Goal: Task Accomplishment & Management: Manage account settings

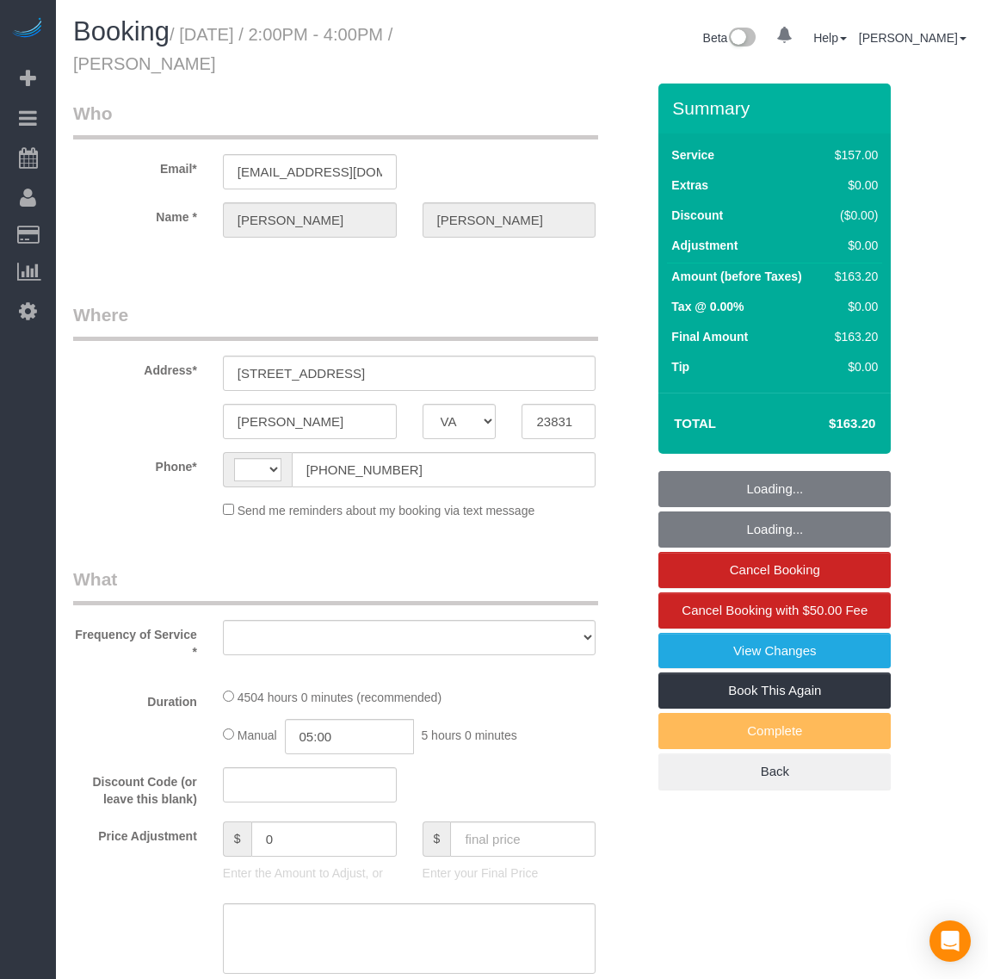
select select "VA"
select select "string:[GEOGRAPHIC_DATA]"
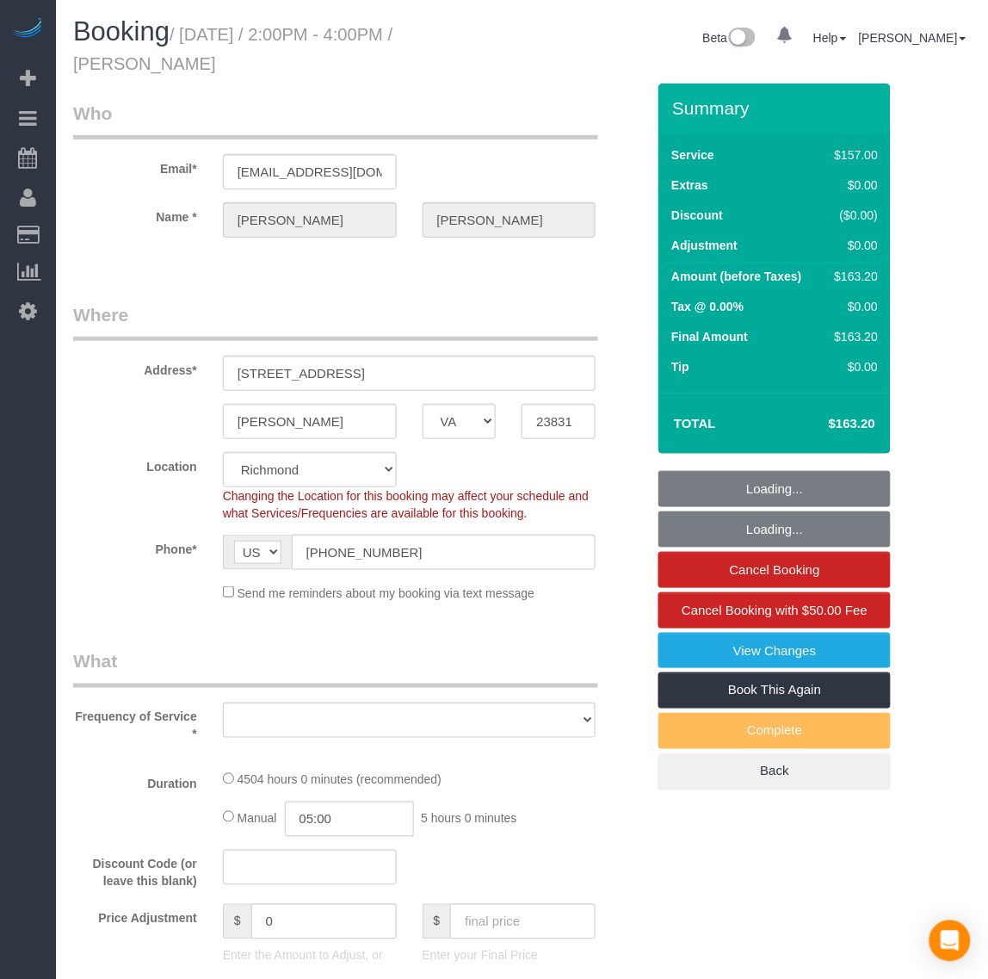
select select "object:1265"
select select "number:6"
select select "number:26"
select select "number:42"
select select "number:17"
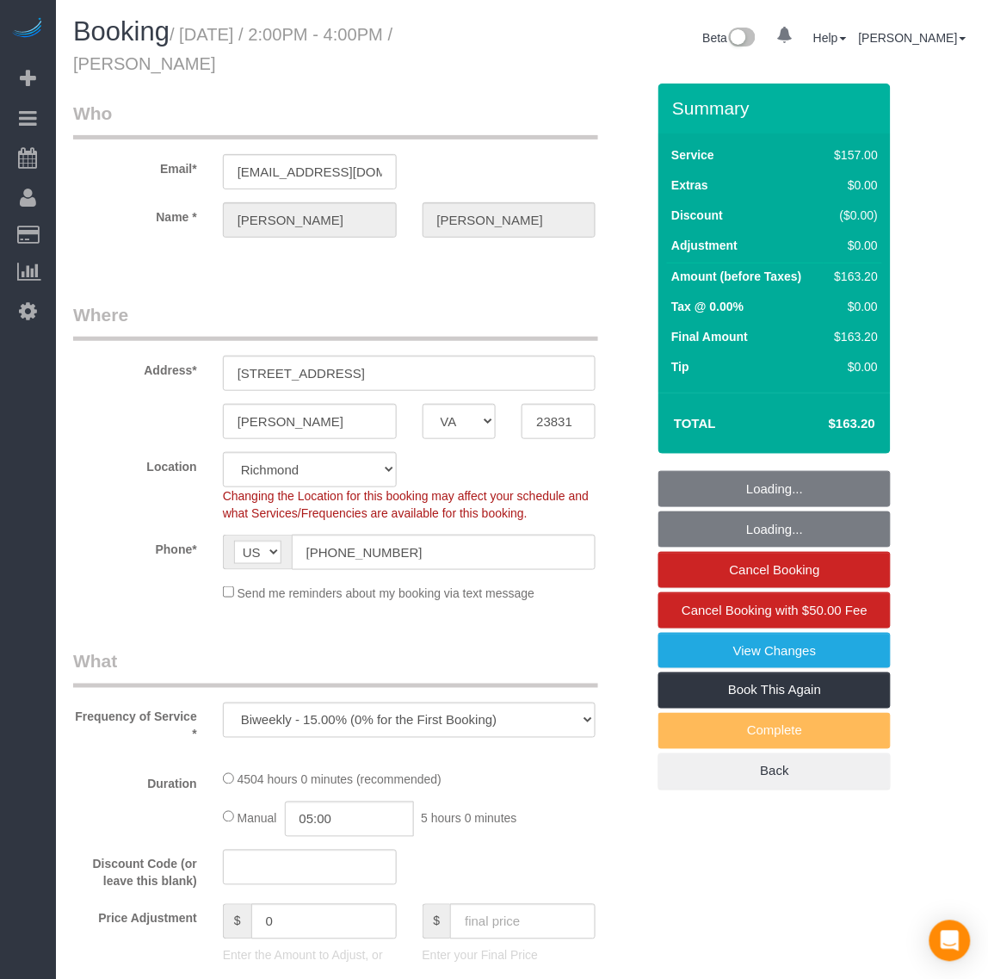
select select "object:1362"
select select "3001"
select select "spot1"
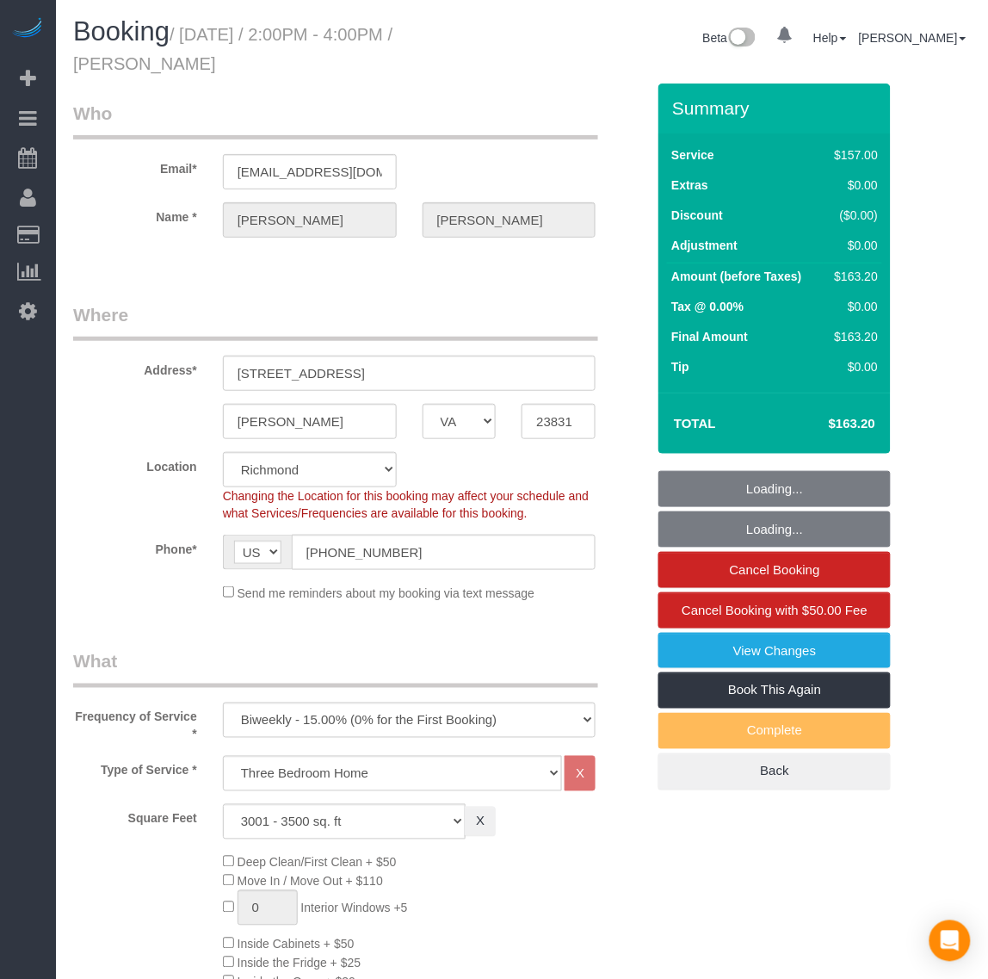
select select "3001"
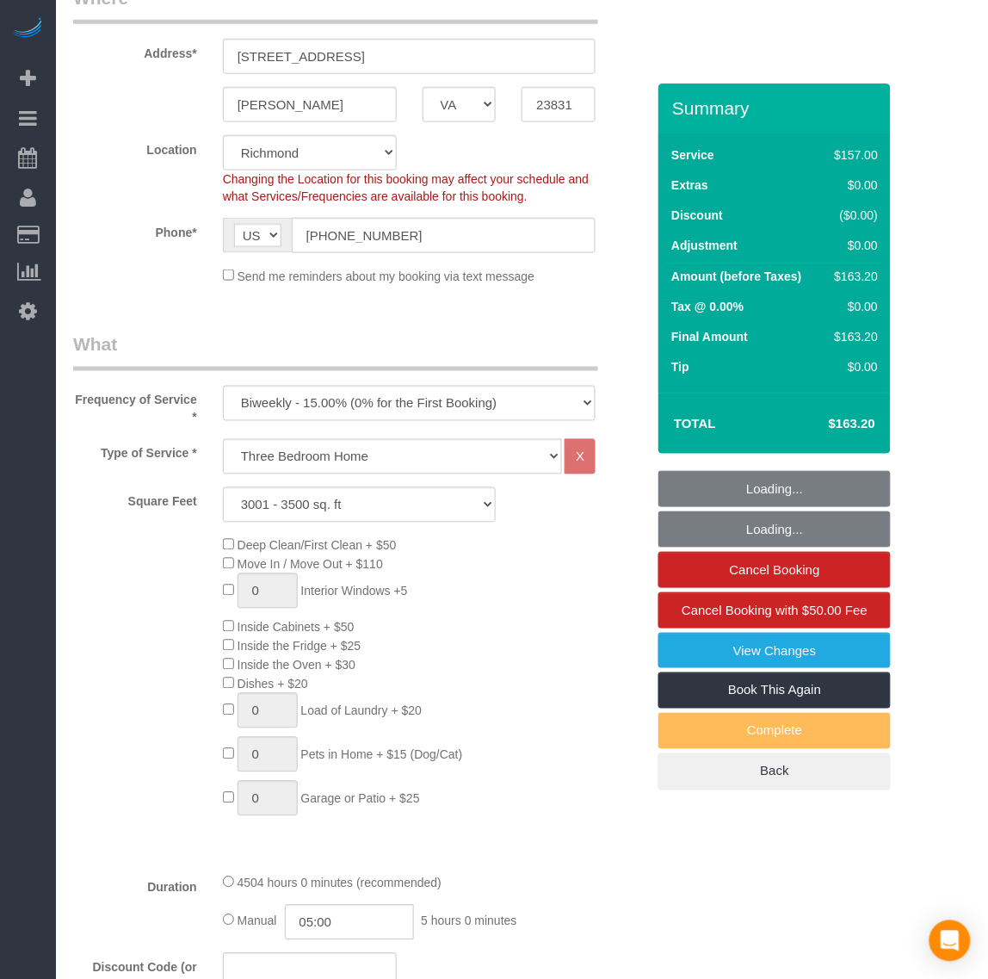
scroll to position [323, 0]
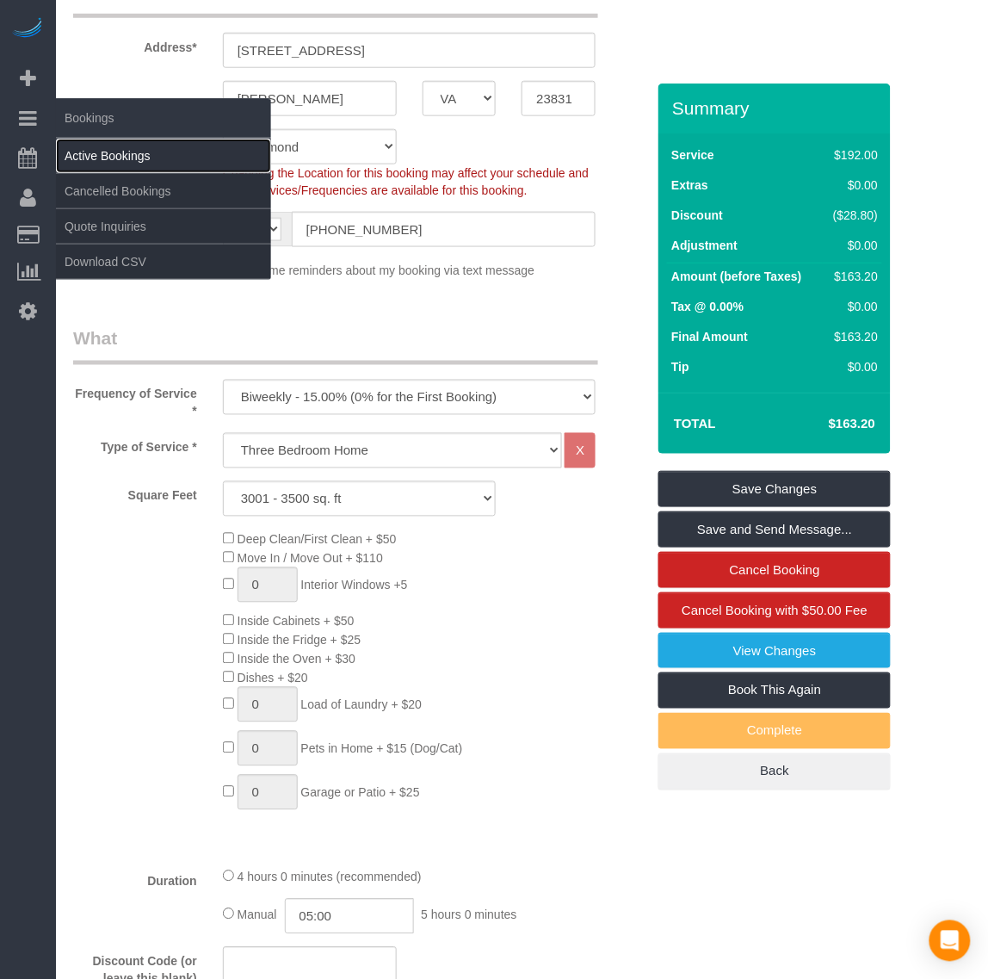
click at [110, 156] on link "Active Bookings" at bounding box center [163, 156] width 215 height 34
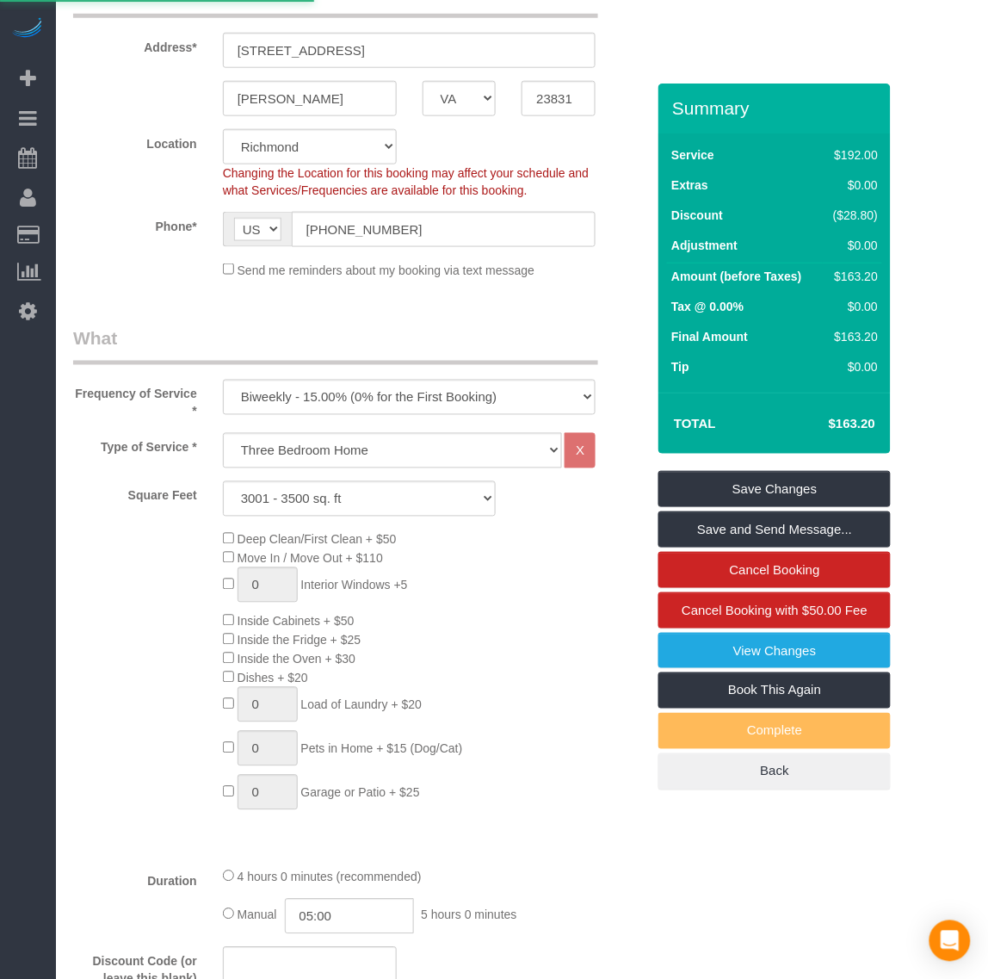
scroll to position [0, 0]
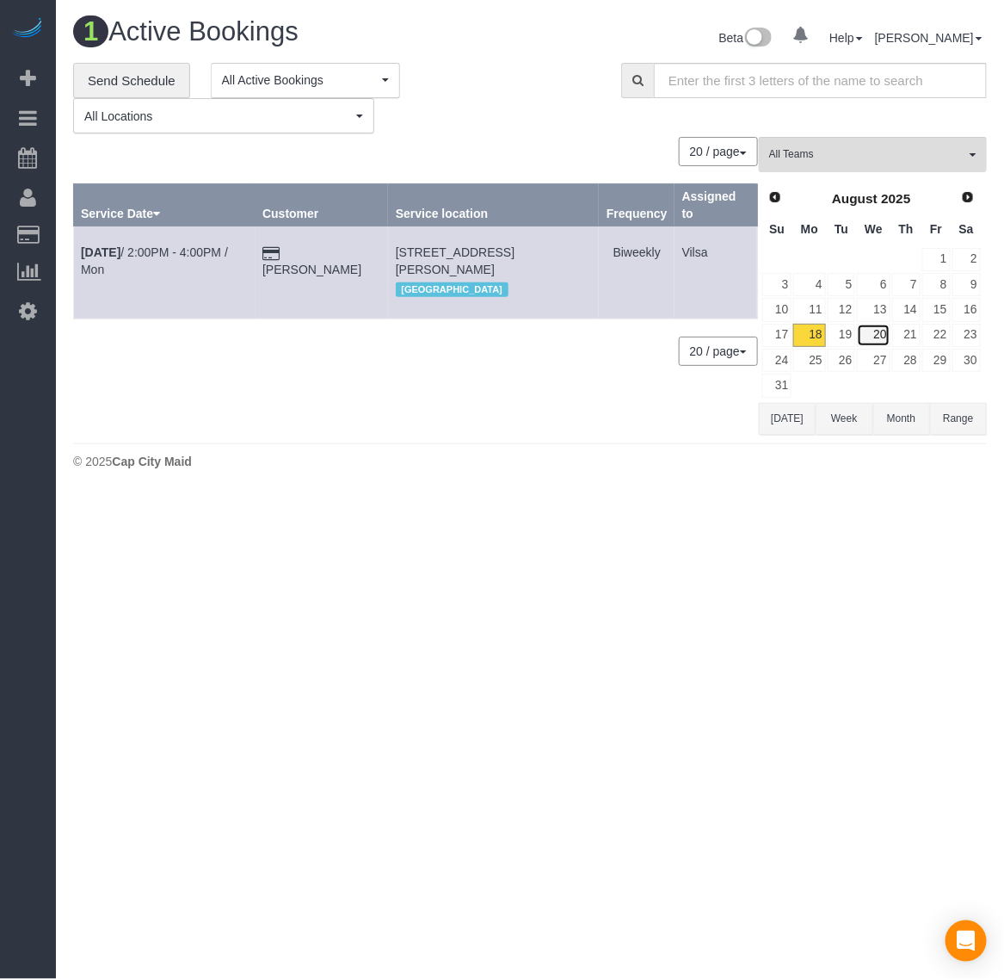
click at [868, 332] on link "20" at bounding box center [873, 335] width 33 height 23
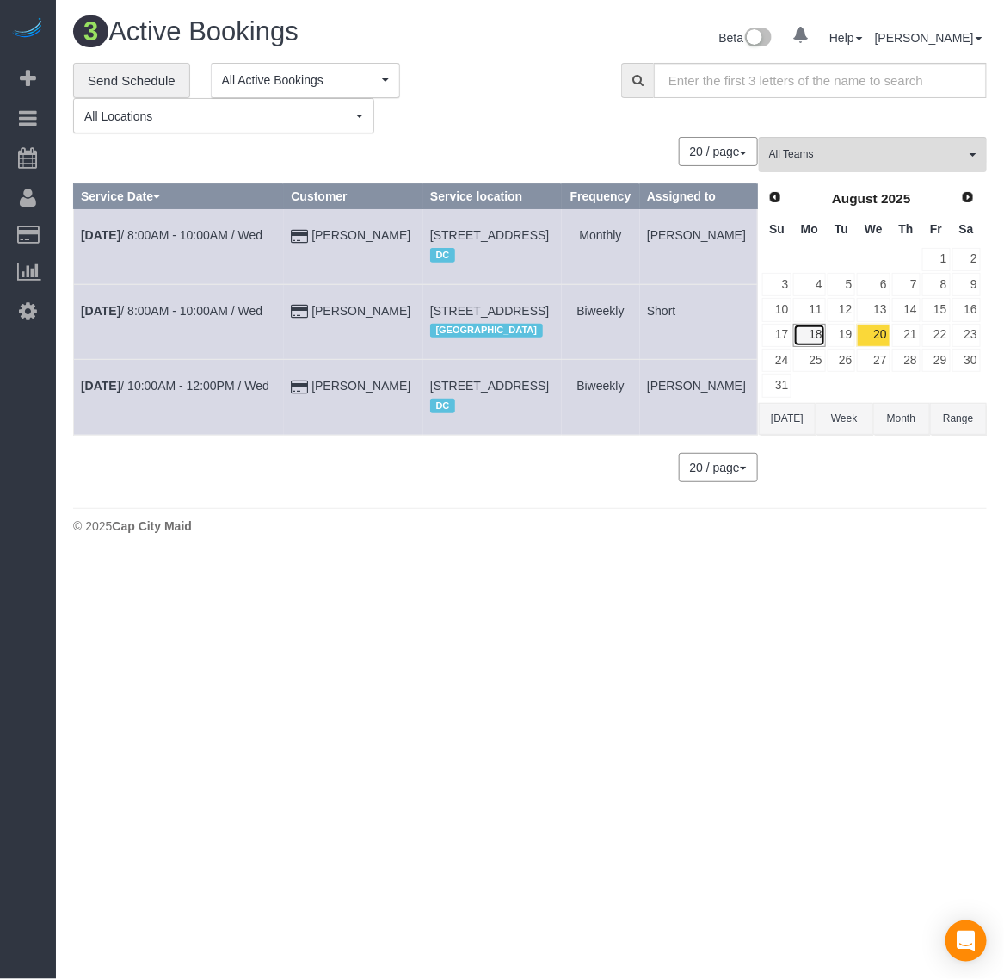
click at [812, 337] on link "18" at bounding box center [810, 335] width 32 height 23
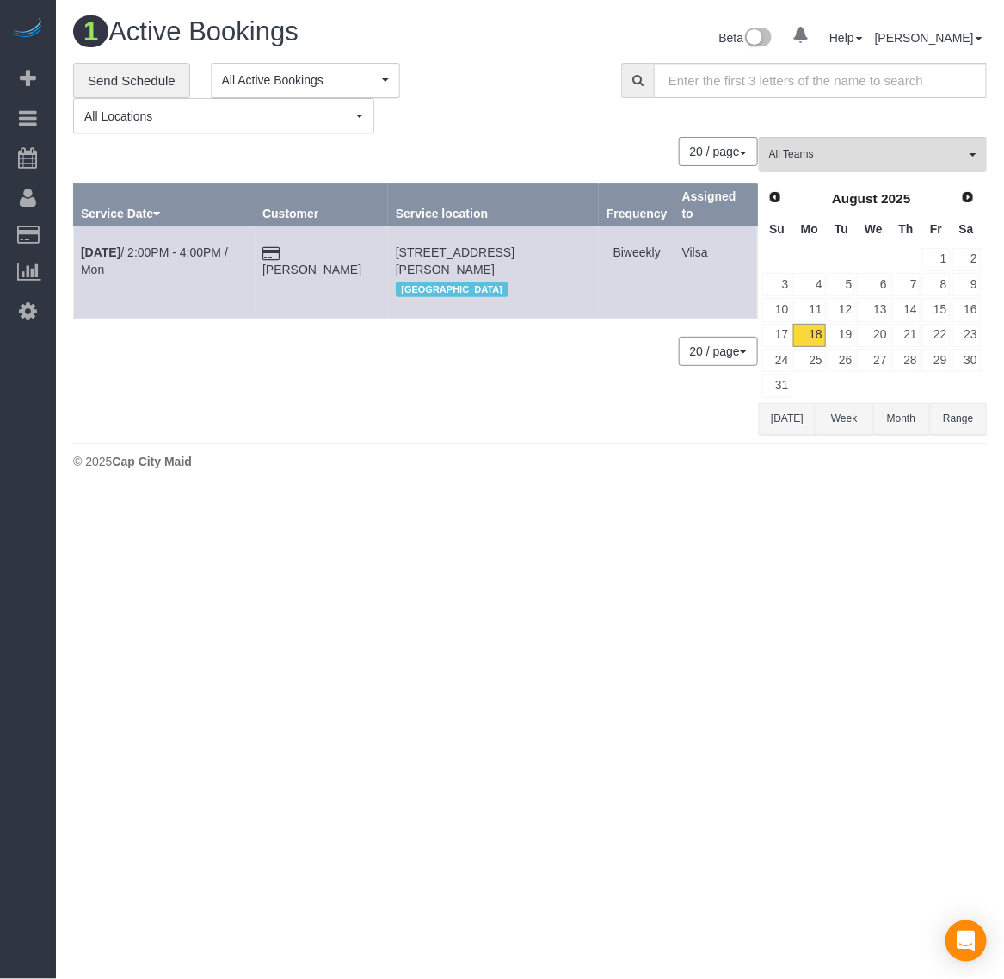
click at [93, 244] on td "[DATE] 2:00PM - 4:00PM / Mon" at bounding box center [165, 272] width 182 height 92
click at [90, 250] on b "[DATE]" at bounding box center [101, 252] width 40 height 14
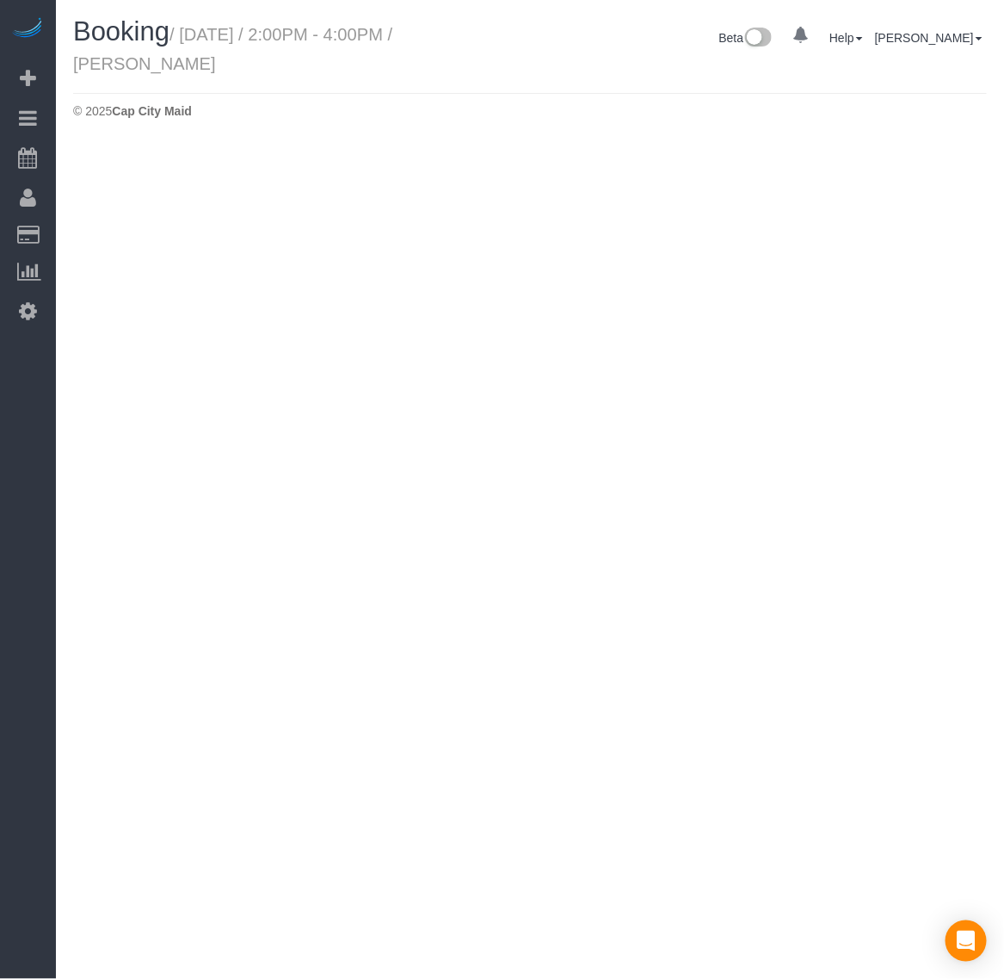
select select "VA"
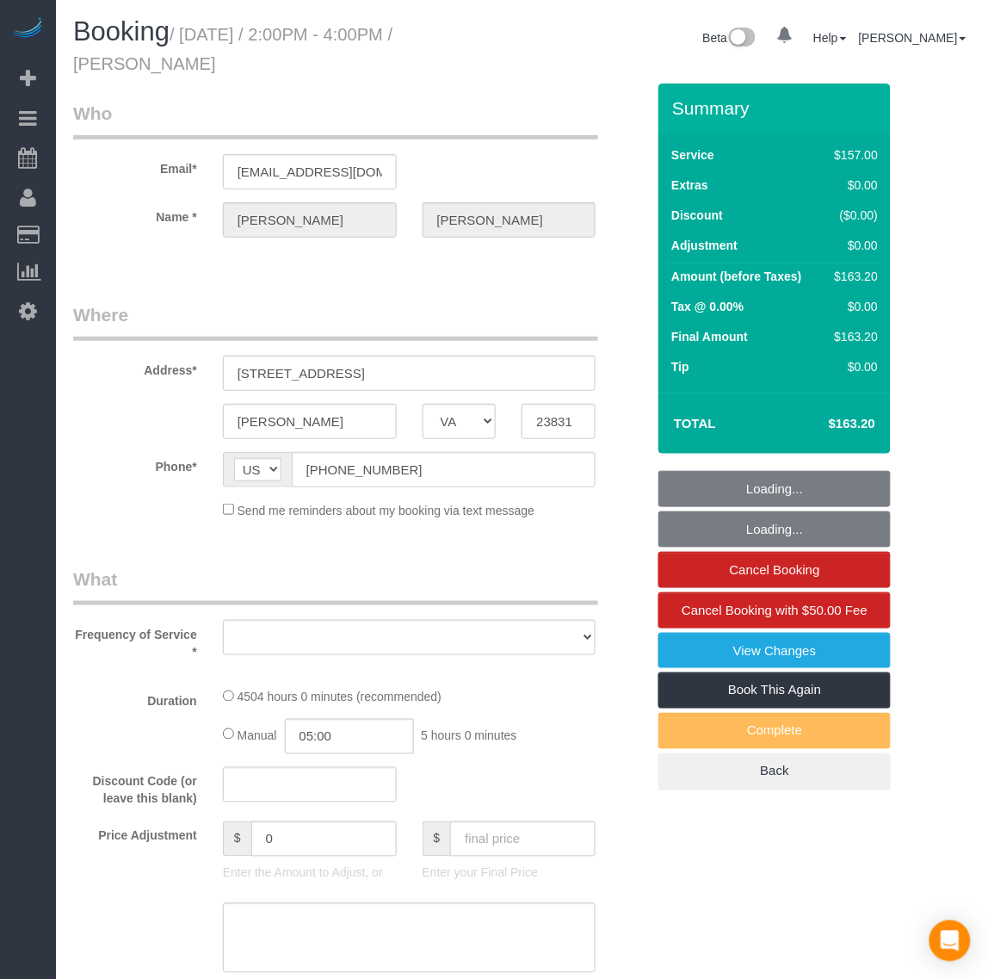
select select "string:fspay-504114a1-f148-48d7-9f6f-3b7cc76827c2"
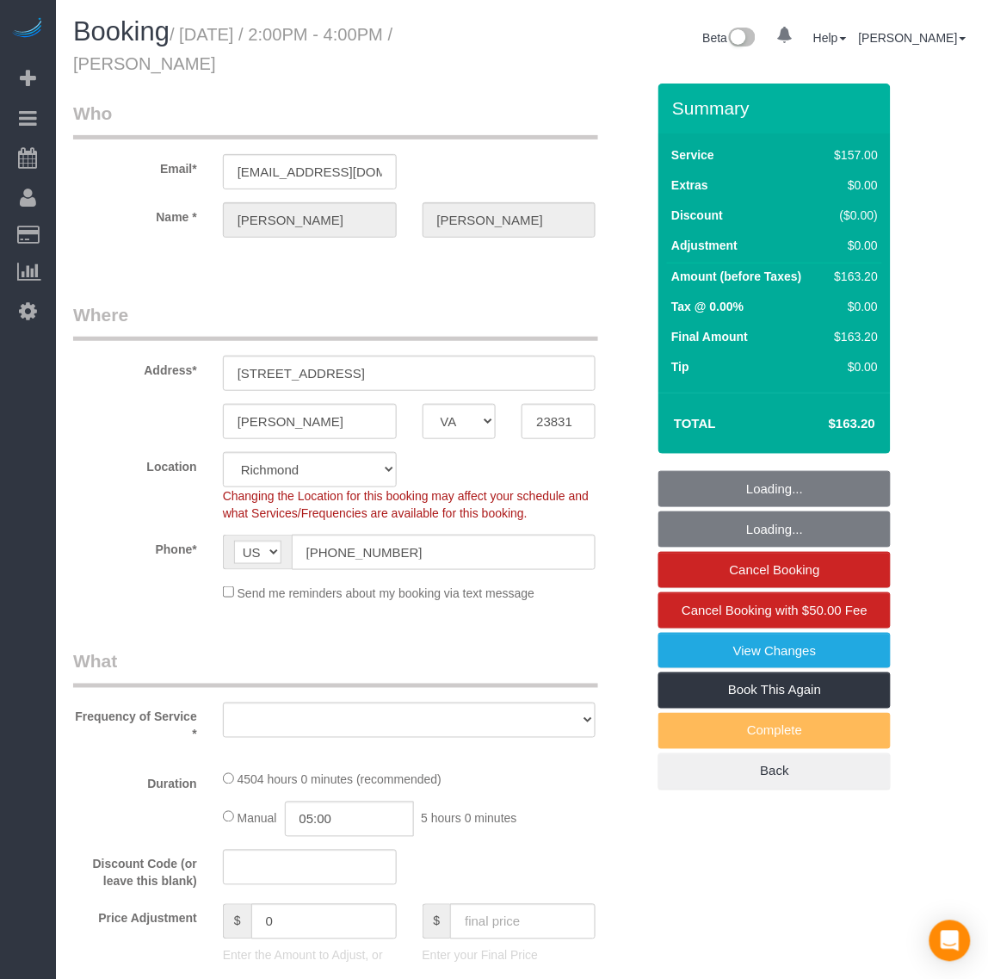
select select "3001"
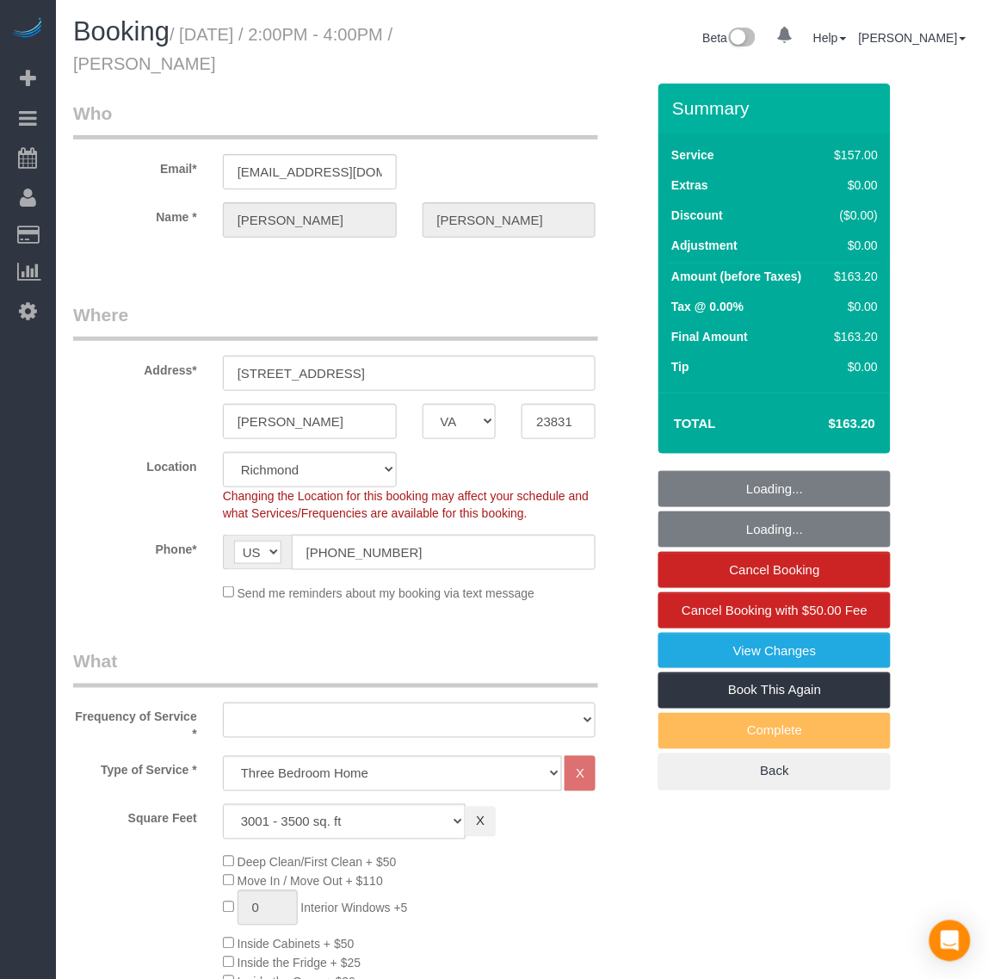
select select "spot18"
select select "number:6"
select select "number:26"
select select "number:42"
select select "number:17"
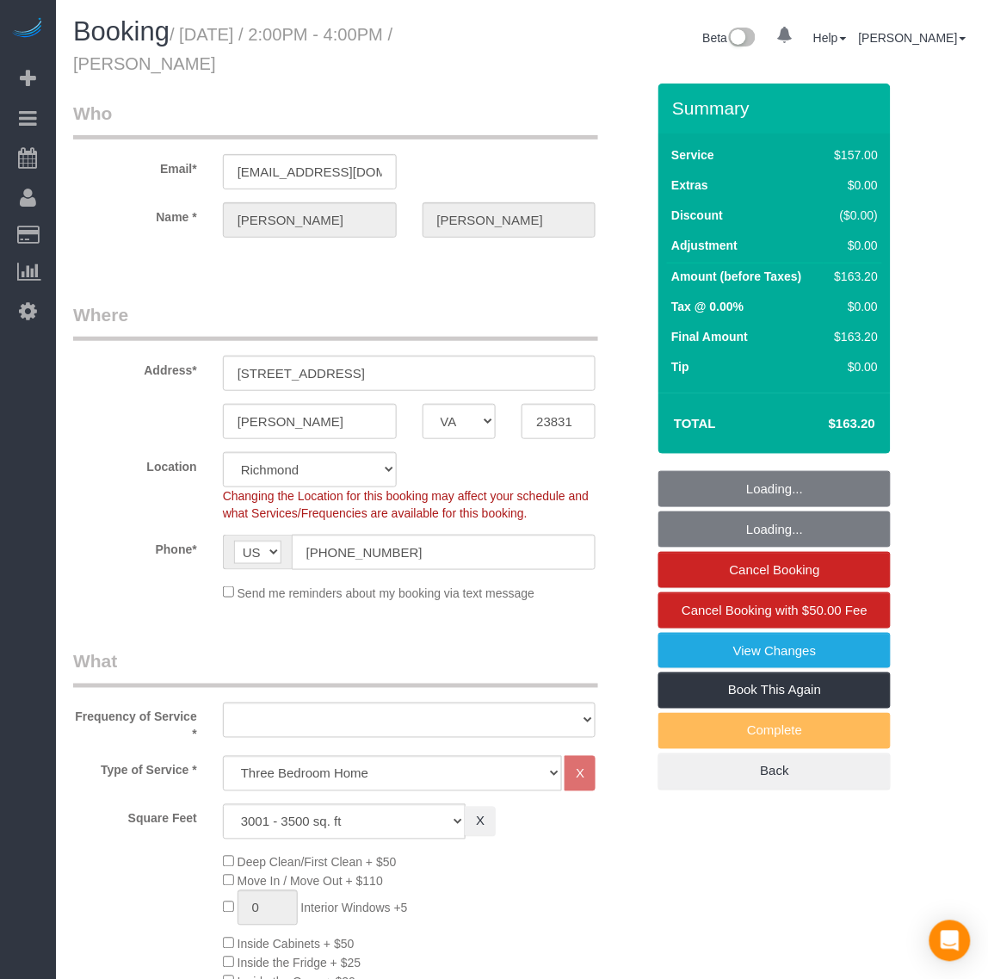
select select "object:2340"
select select "3001"
select select "object:2375"
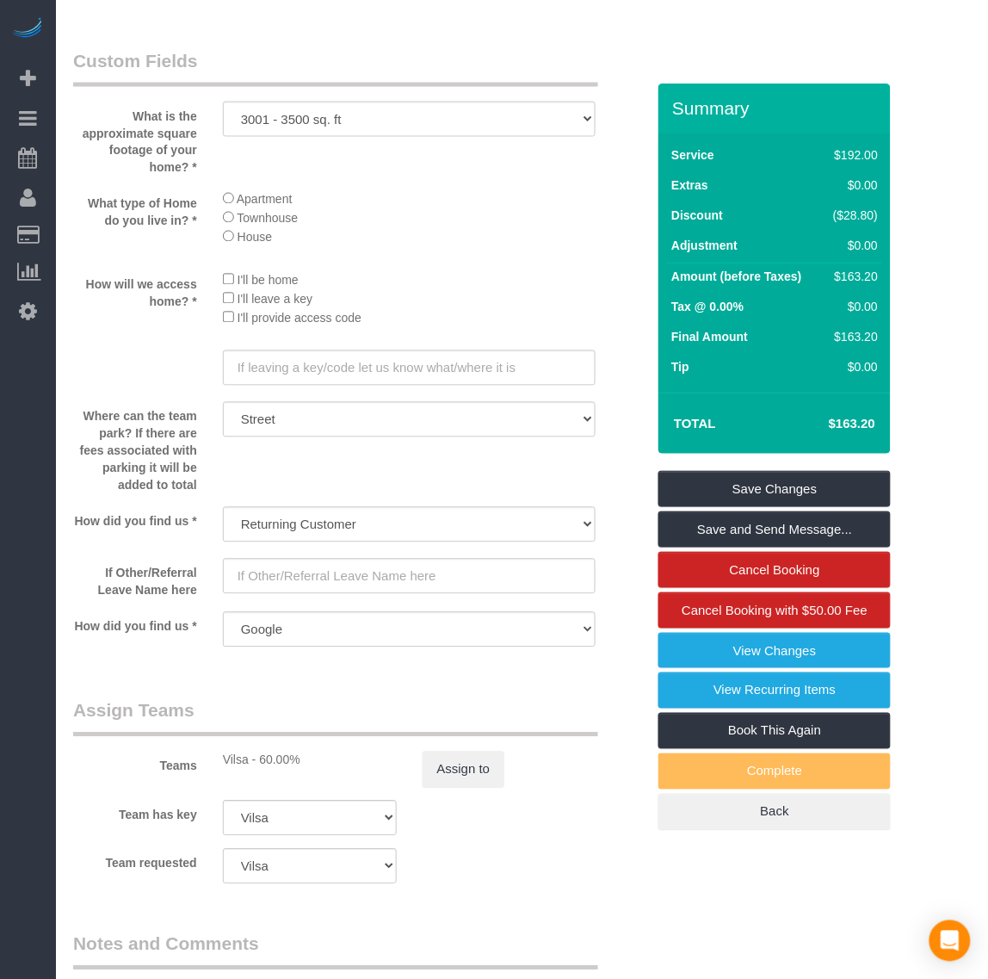
scroll to position [2264, 0]
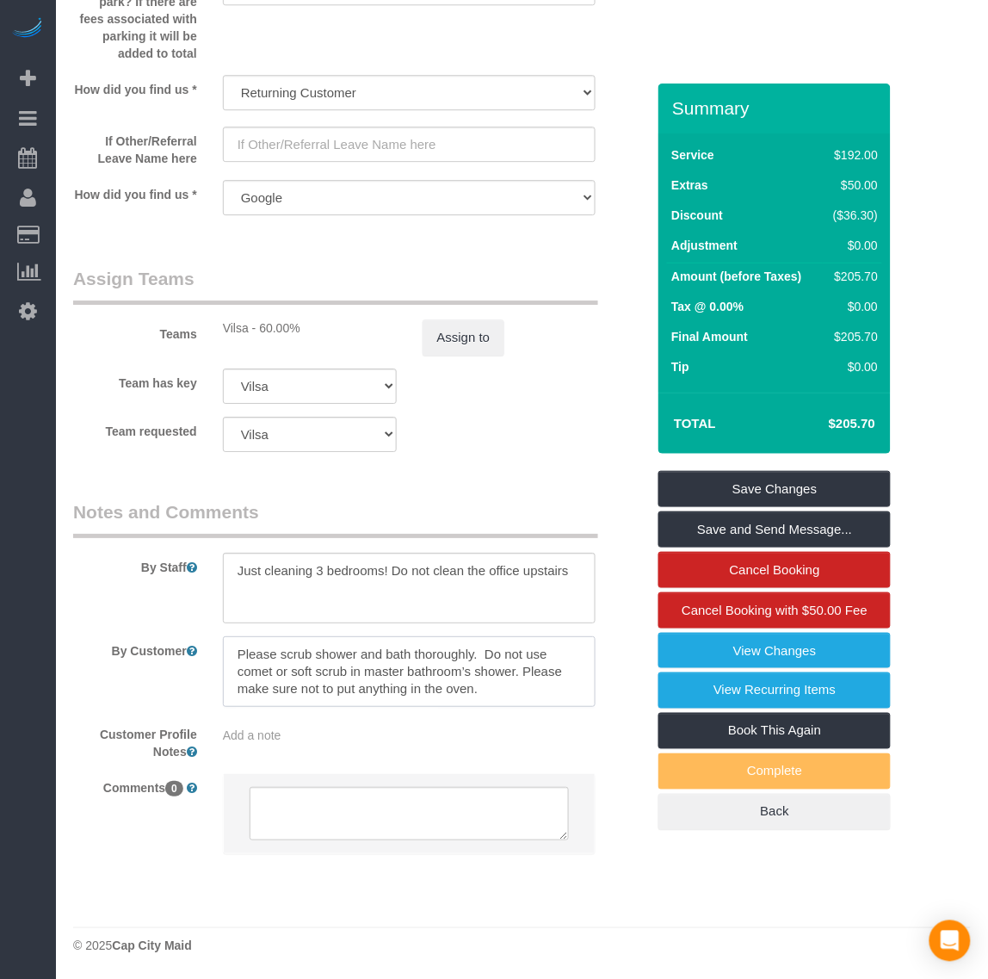
click at [491, 689] on textarea at bounding box center [410, 671] width 374 height 71
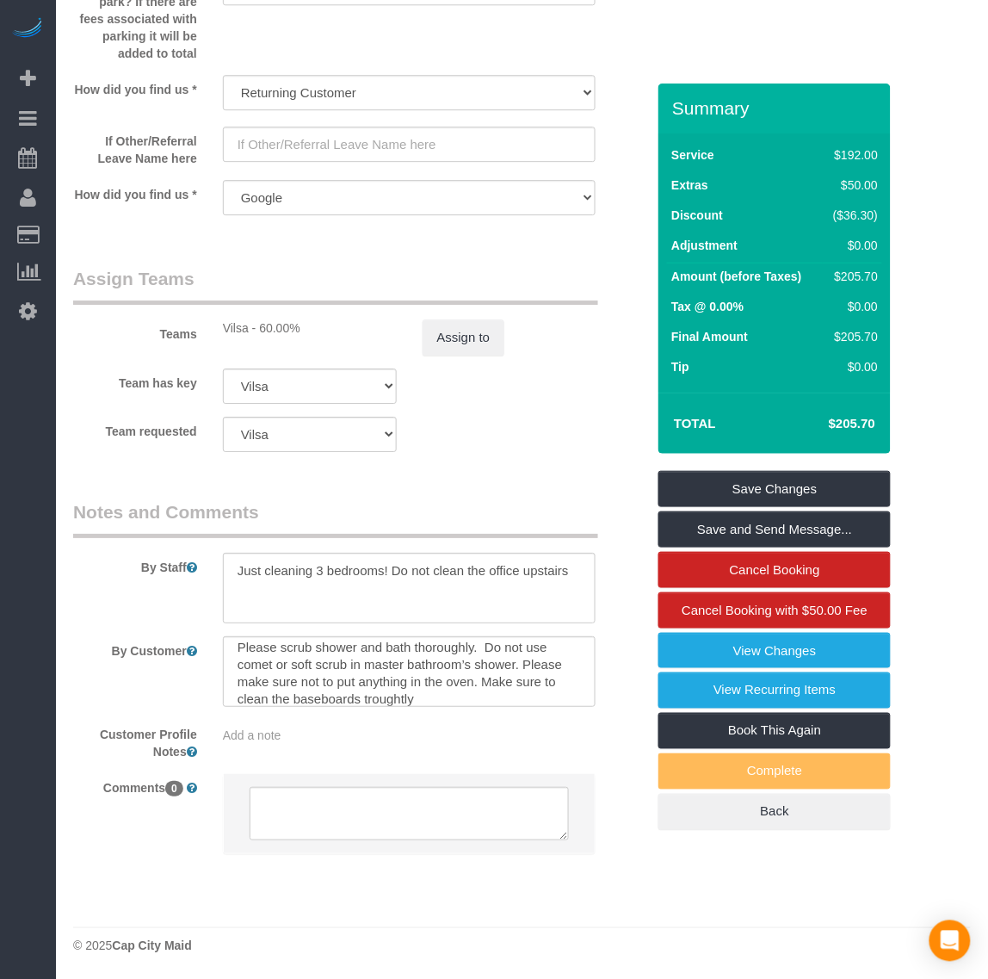
drag, startPoint x: 377, startPoint y: 694, endPoint x: 427, endPoint y: 720, distance: 56.2
click at [427, 720] on div "Add a note" at bounding box center [409, 732] width 399 height 24
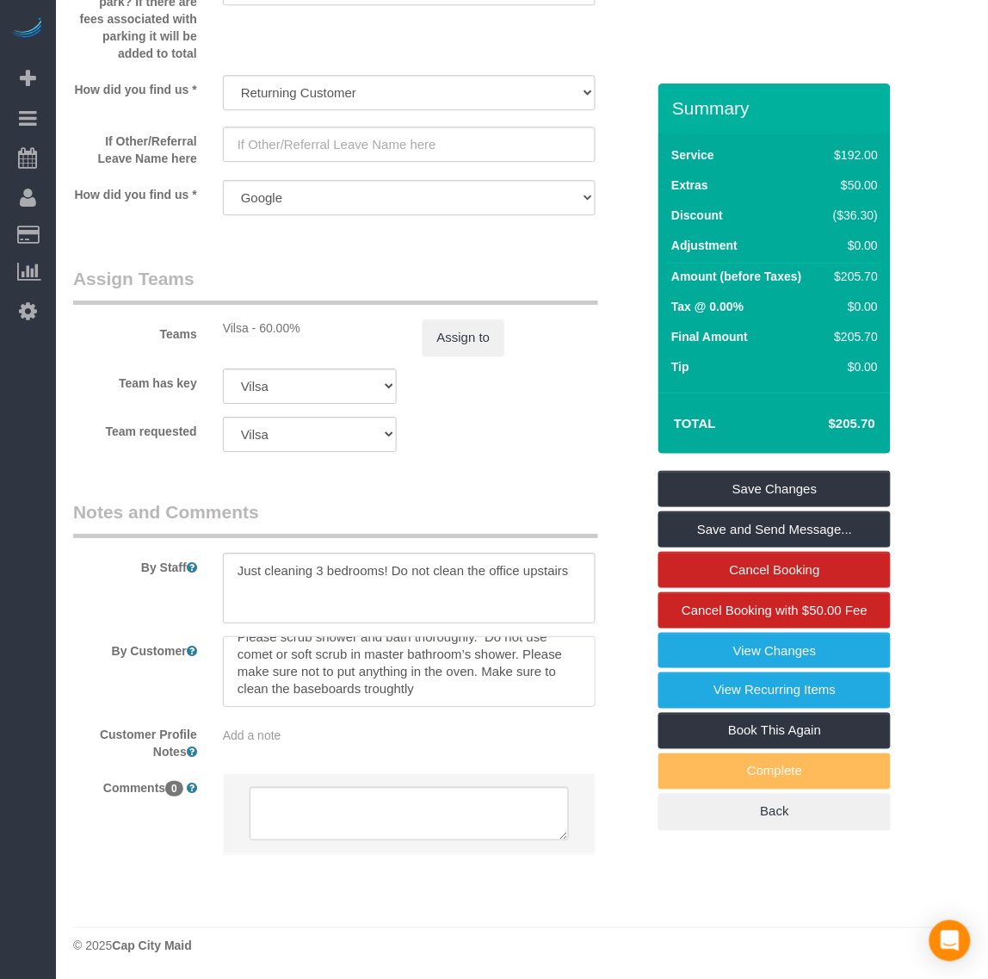
drag, startPoint x: 442, startPoint y: 699, endPoint x: 366, endPoint y: 698, distance: 75.7
click at [366, 698] on textarea at bounding box center [410, 671] width 374 height 71
click at [397, 690] on textarea at bounding box center [410, 671] width 374 height 71
click at [446, 689] on textarea at bounding box center [410, 671] width 374 height 71
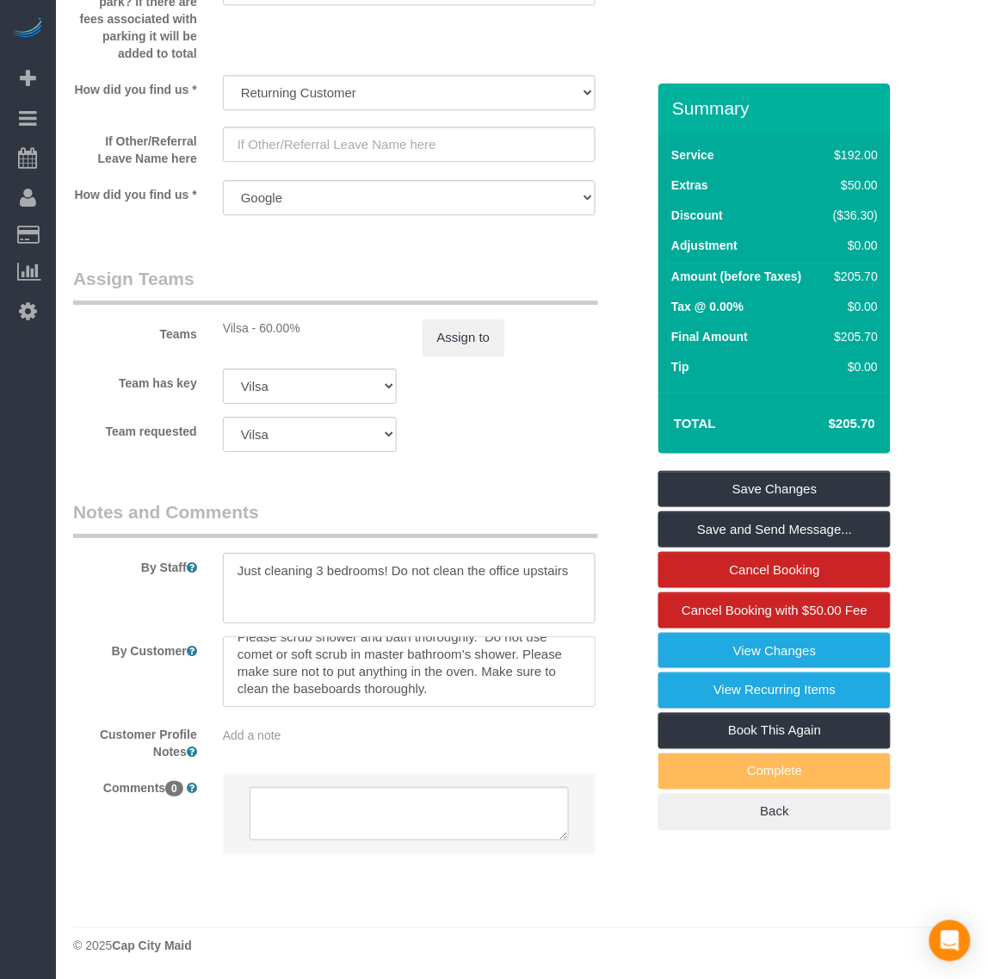
drag, startPoint x: 510, startPoint y: 683, endPoint x: 483, endPoint y: 639, distance: 51.8
click at [522, 695] on textarea at bounding box center [410, 671] width 374 height 71
type textarea "Please scrub shower and bath thoroughly. Do not use comet or soft scrub in mast…"
click at [277, 596] on textarea at bounding box center [410, 588] width 374 height 71
paste textarea "Make sure to clean the baseboards thoroughly."
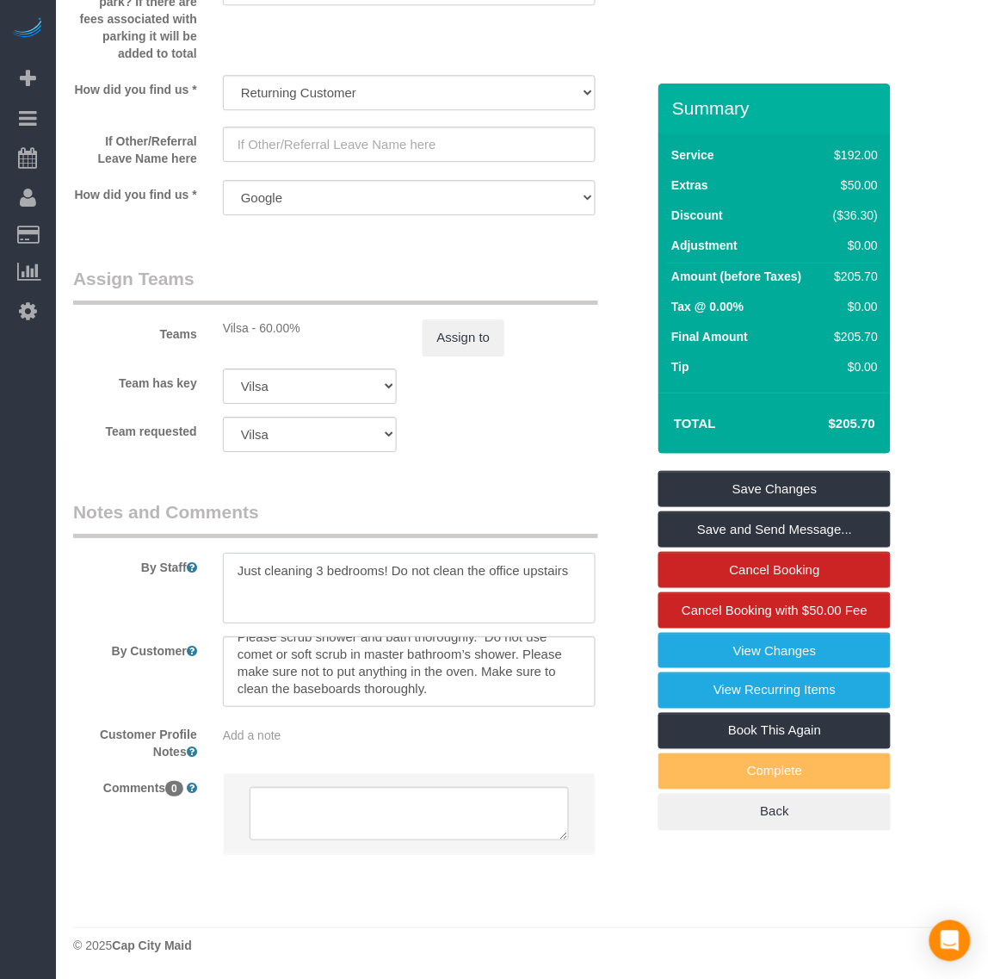
click at [588, 565] on textarea at bounding box center [410, 588] width 374 height 71
paste textarea "Make sure to clean the baseboards thoroughly."
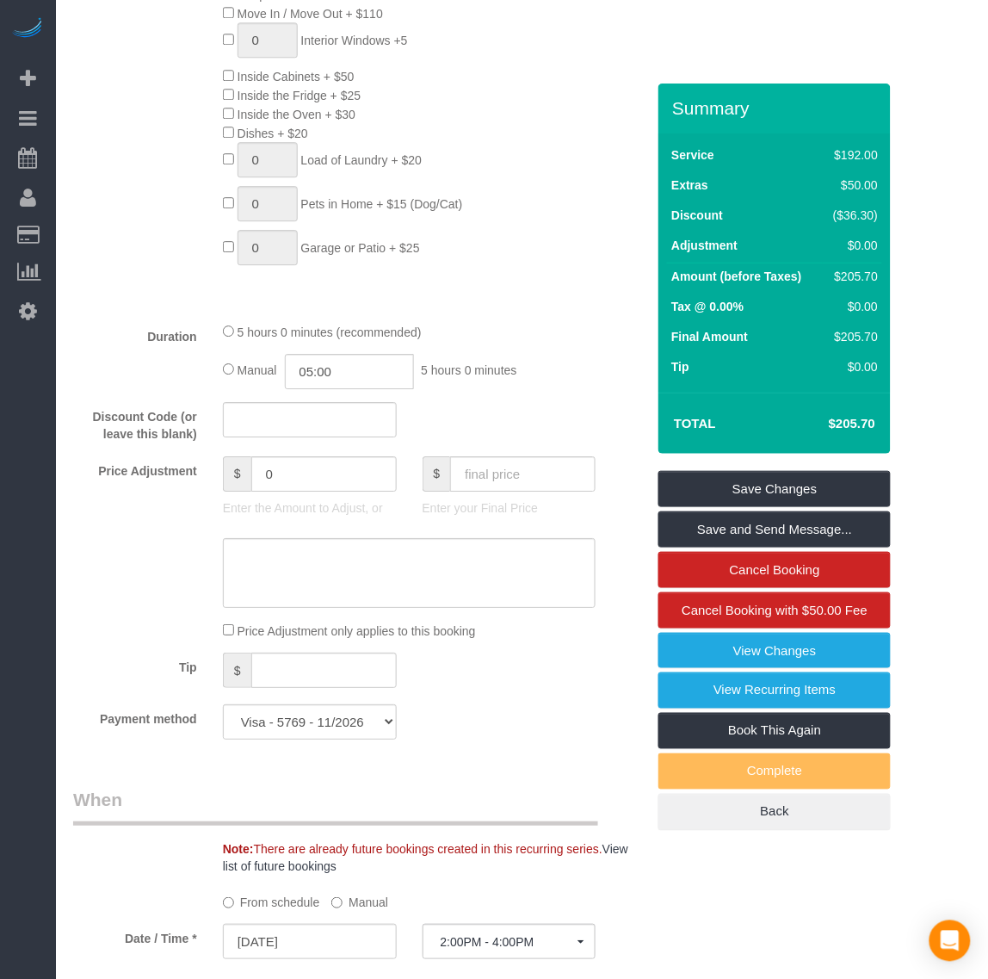
scroll to position [865, 0]
type textarea "Just cleaning 3 bedrooms! Do not clean the office upstairs. Make sure to clean …"
click at [506, 484] on input "text" at bounding box center [522, 476] width 145 height 35
type input "213.20"
click at [569, 407] on div "Discount Code (or leave this blank)" at bounding box center [359, 425] width 598 height 41
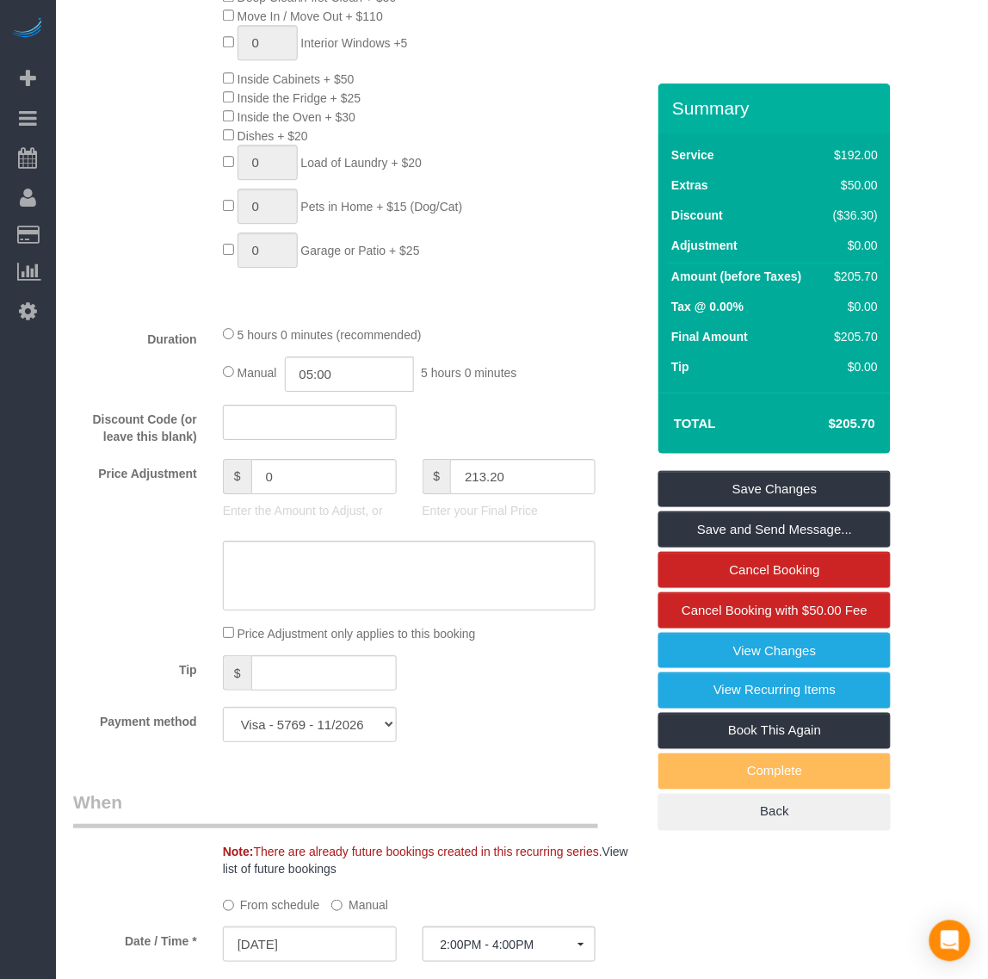
type input "7.5"
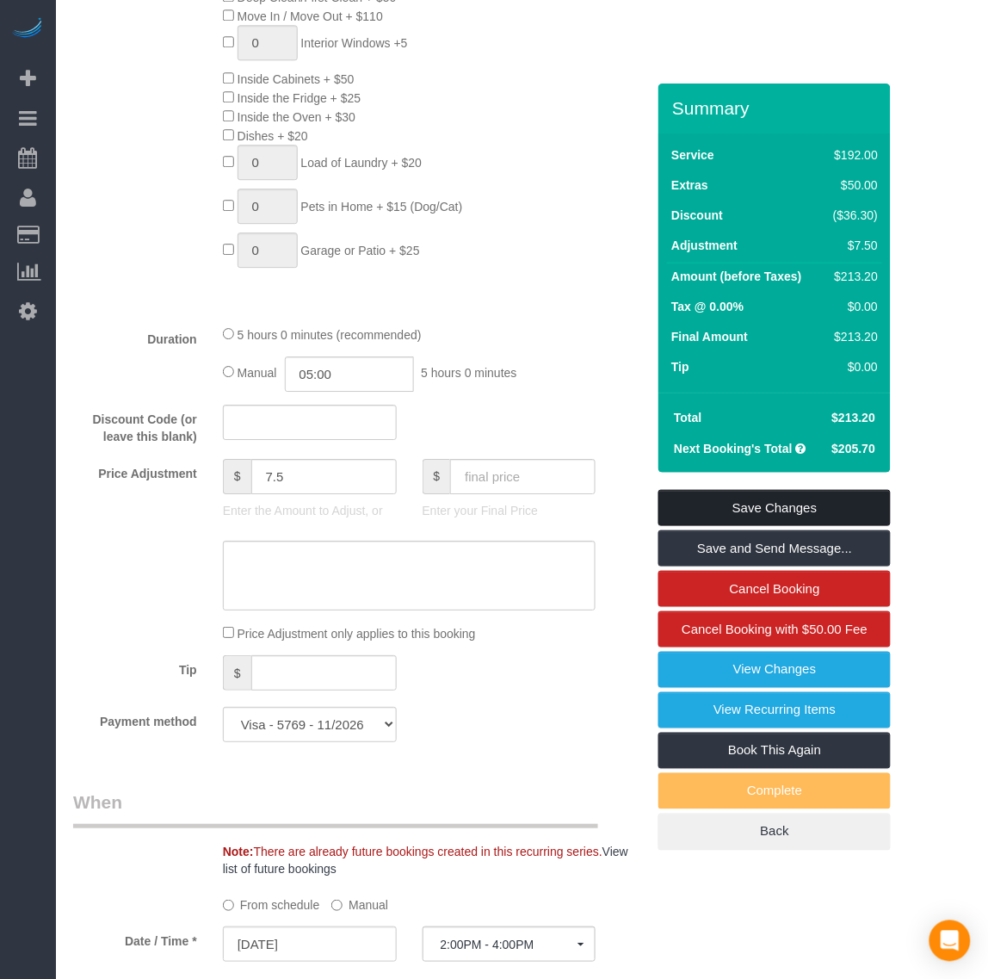
click at [784, 504] on link "Save Changes" at bounding box center [774, 508] width 232 height 36
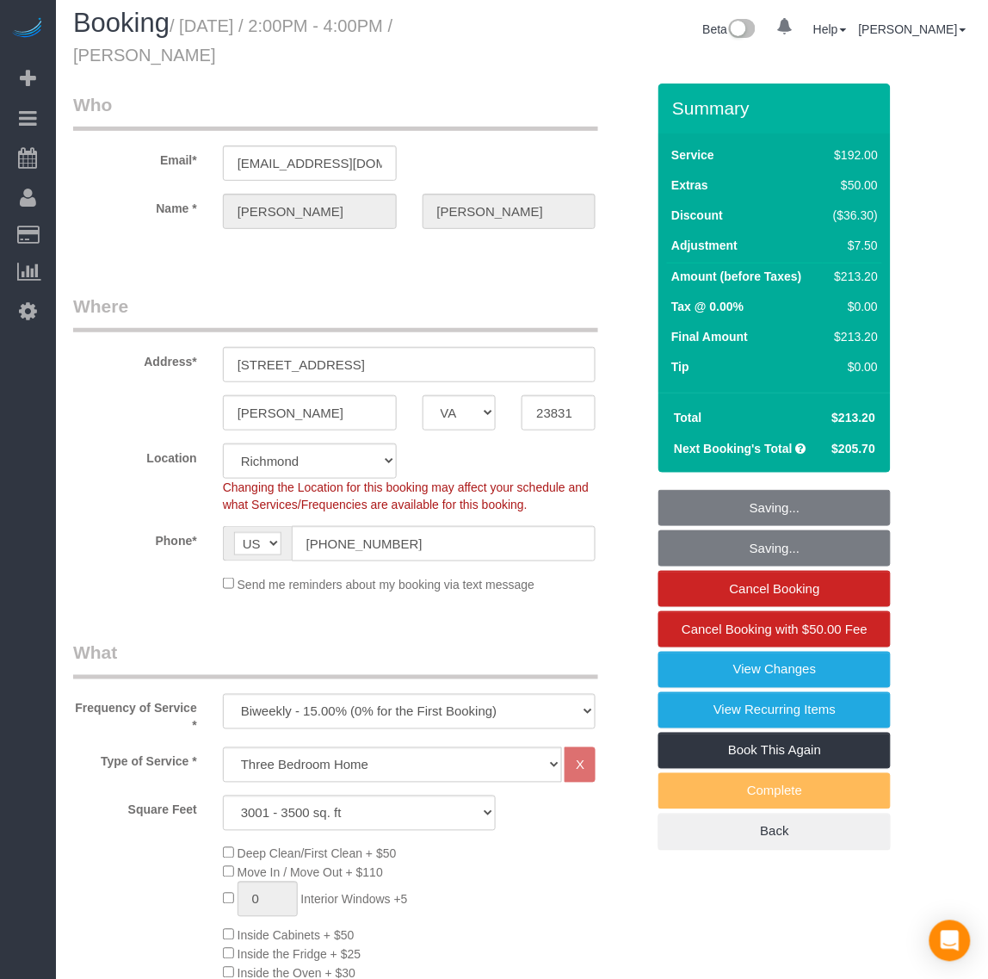
scroll to position [0, 0]
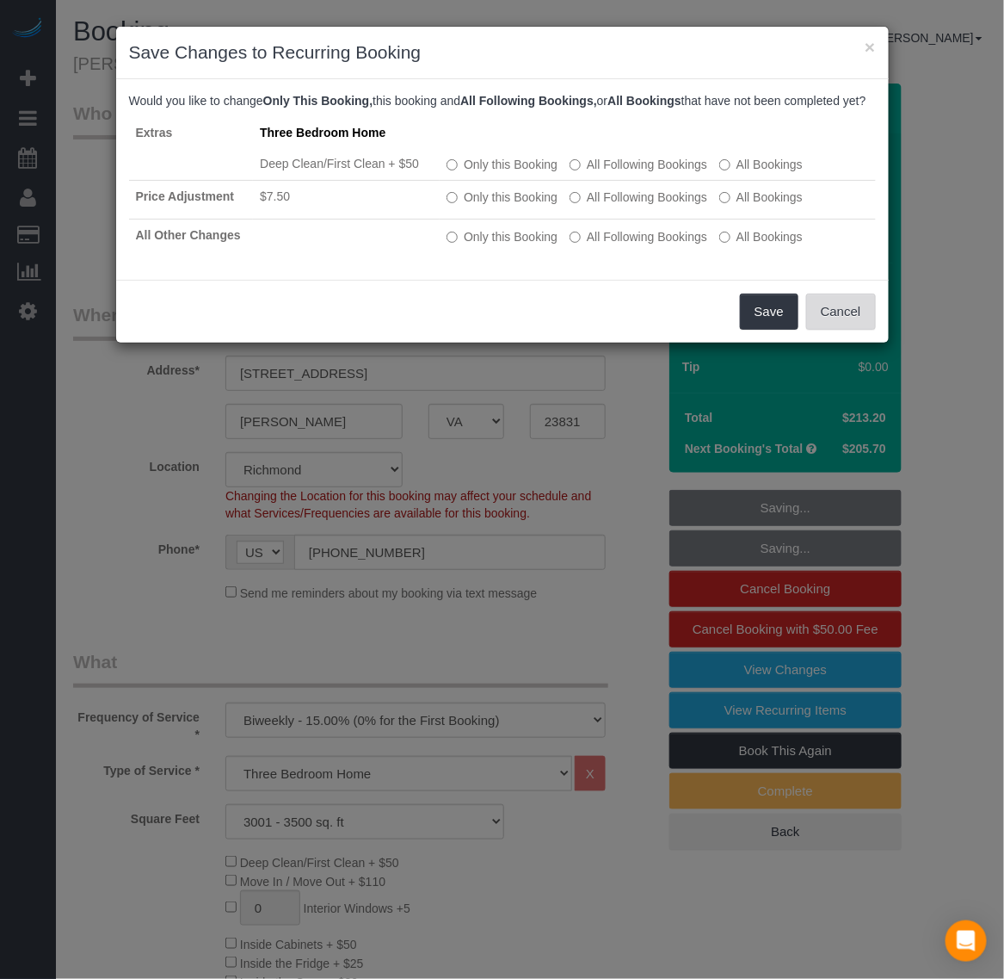
click at [831, 329] on button "Cancel" at bounding box center [841, 312] width 70 height 36
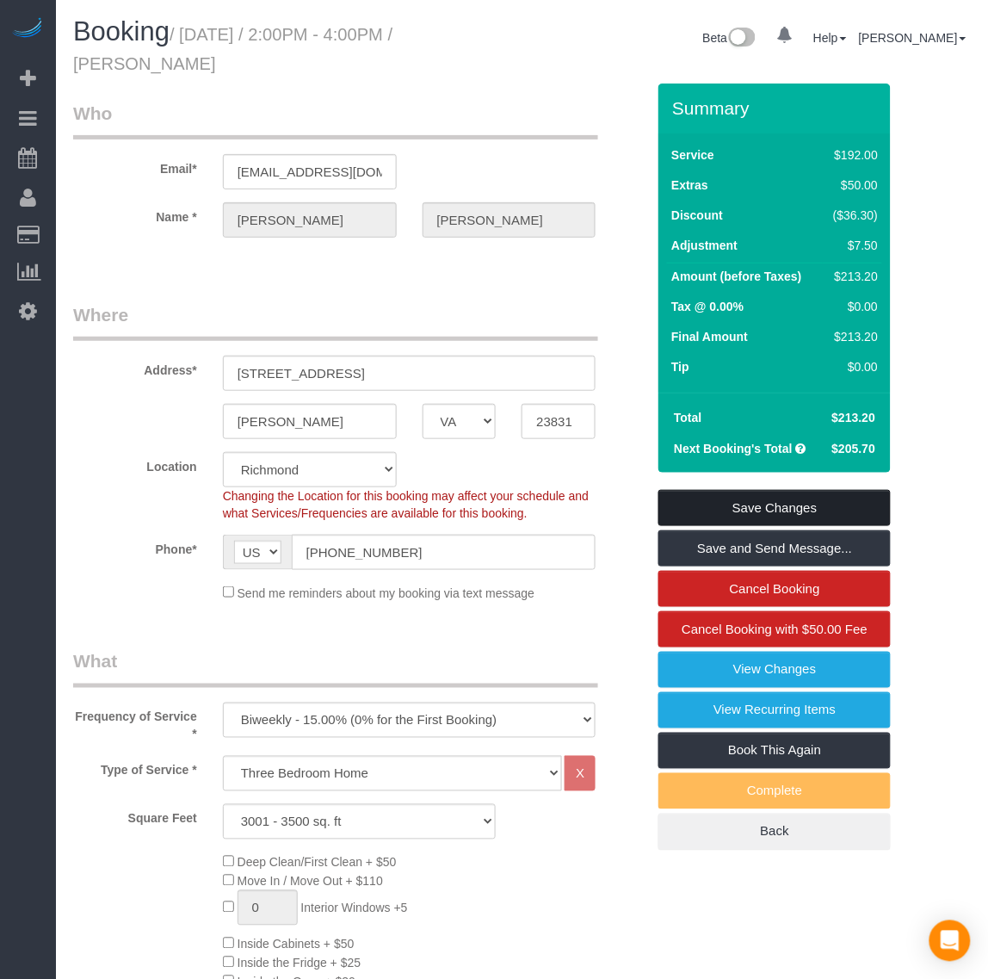
click at [766, 500] on link "Save Changes" at bounding box center [774, 508] width 232 height 36
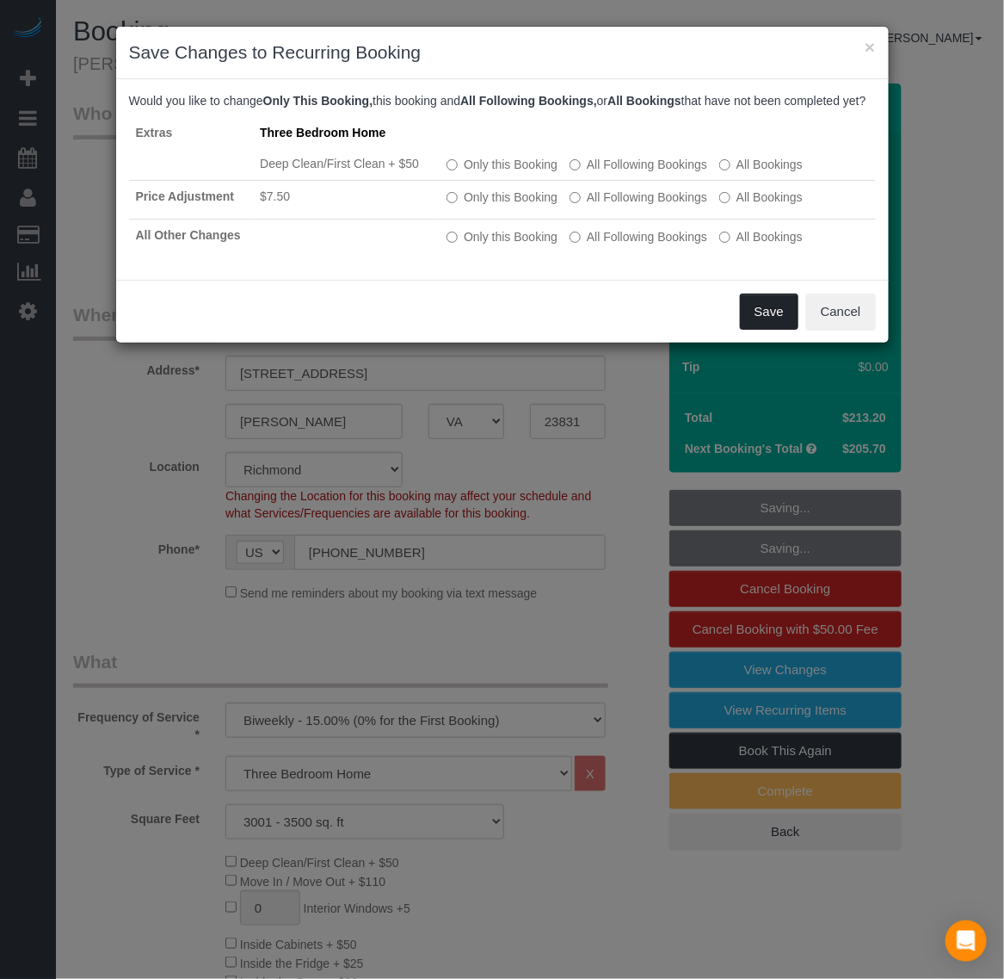
click at [777, 330] on button "Save" at bounding box center [769, 312] width 59 height 36
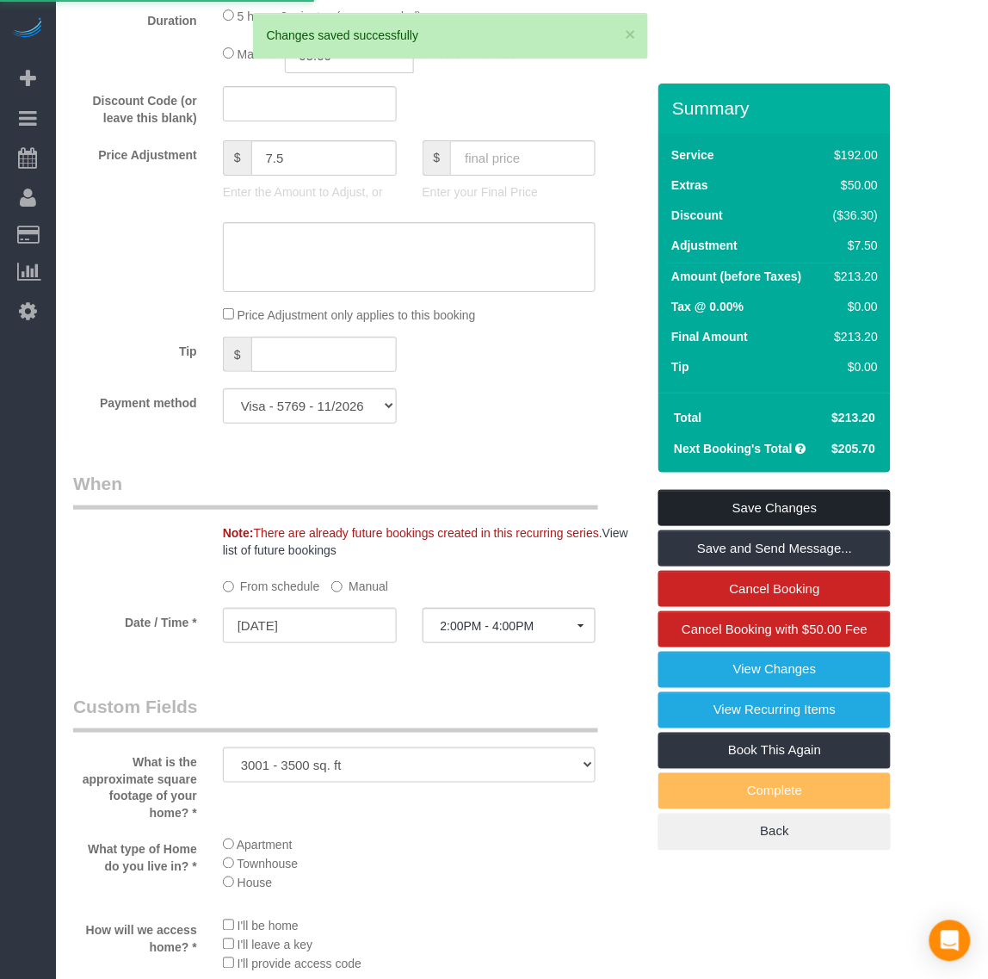
scroll to position [1829, 0]
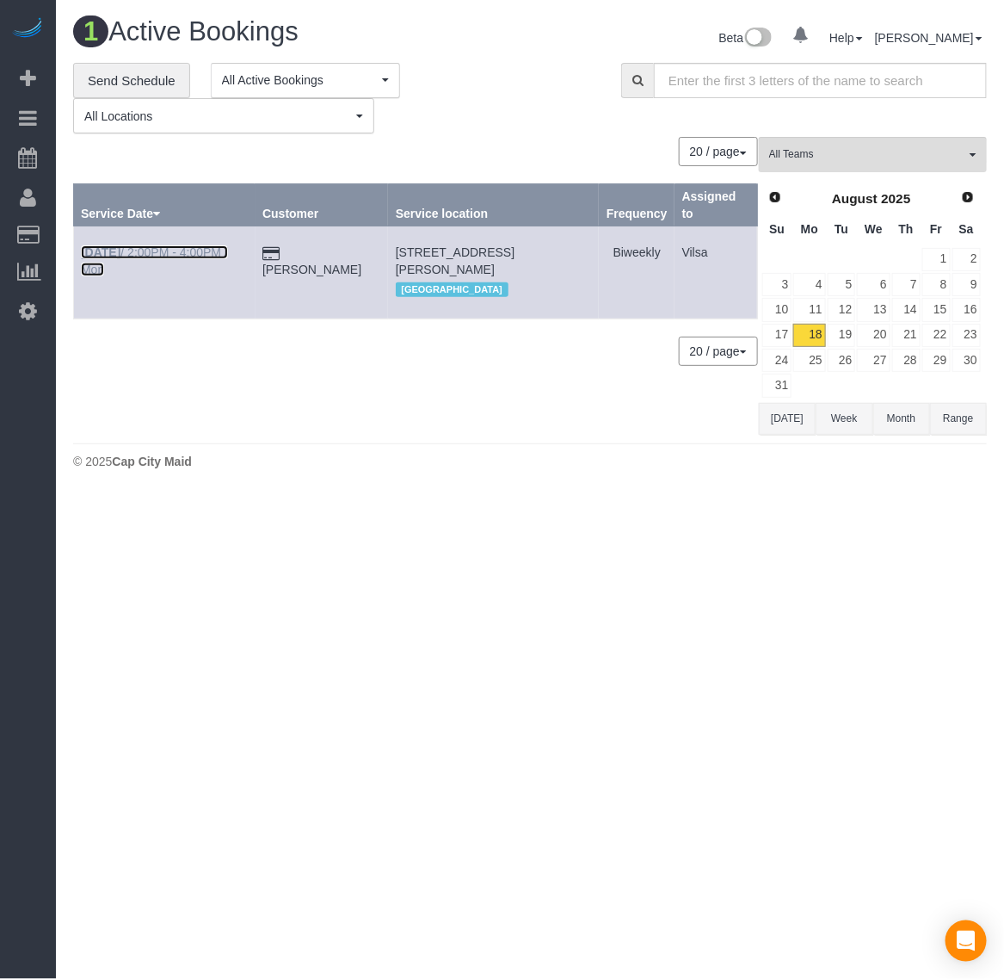
click at [105, 256] on b "[DATE]" at bounding box center [101, 252] width 40 height 14
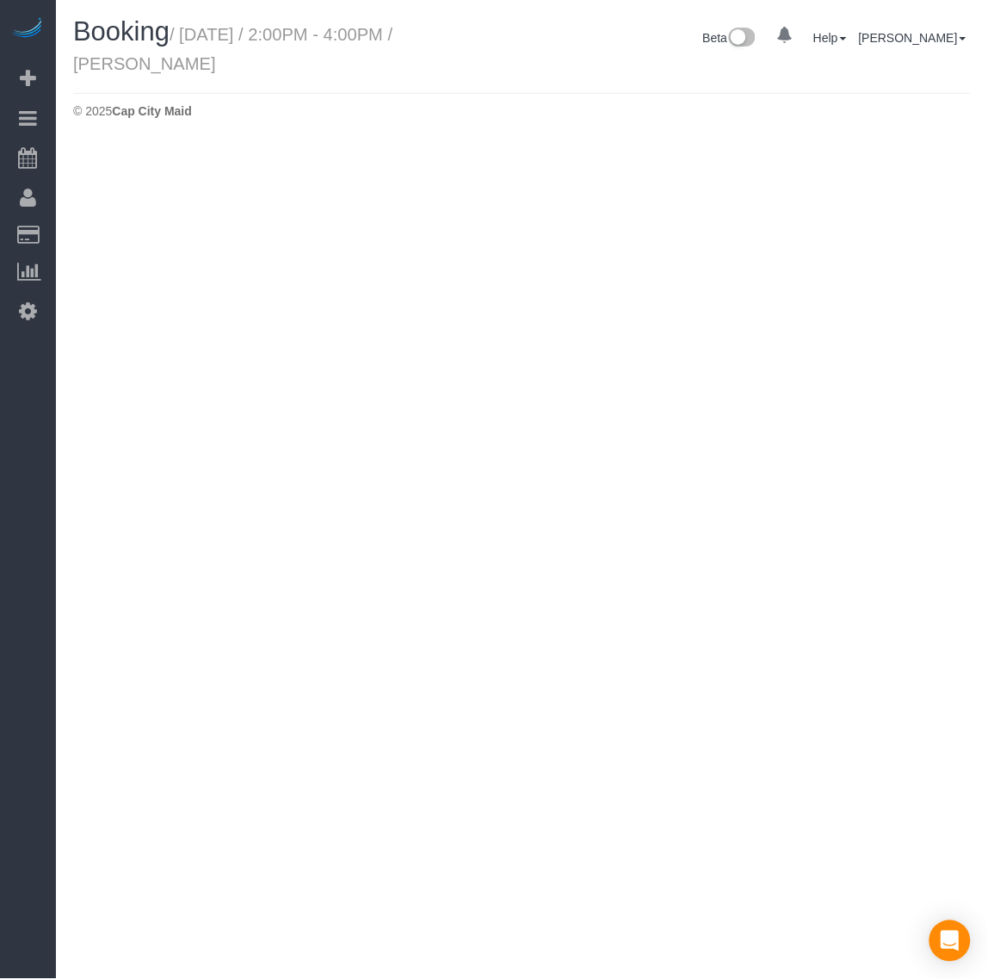
select select "VA"
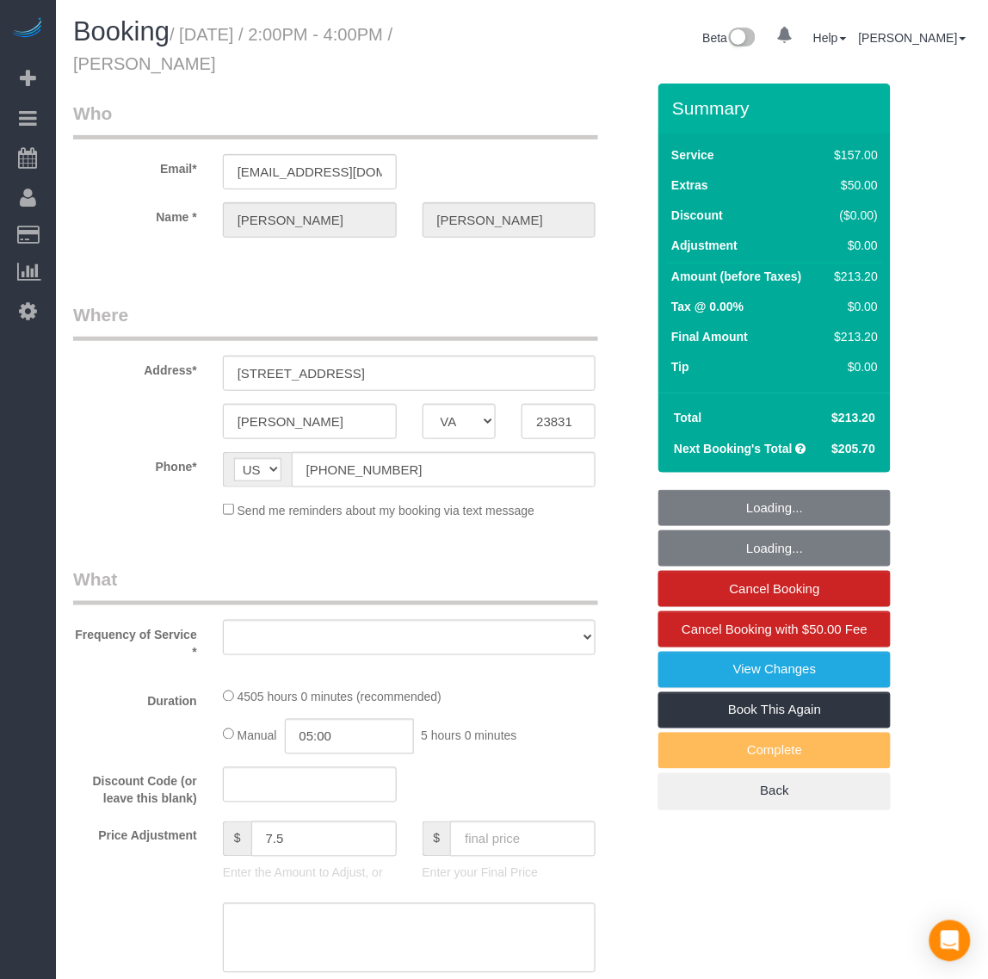
select select "string:fspay-504114a1-f148-48d7-9f6f-3b7cc76827c2"
select select "number:6"
select select "number:26"
select select "number:42"
select select "number:17"
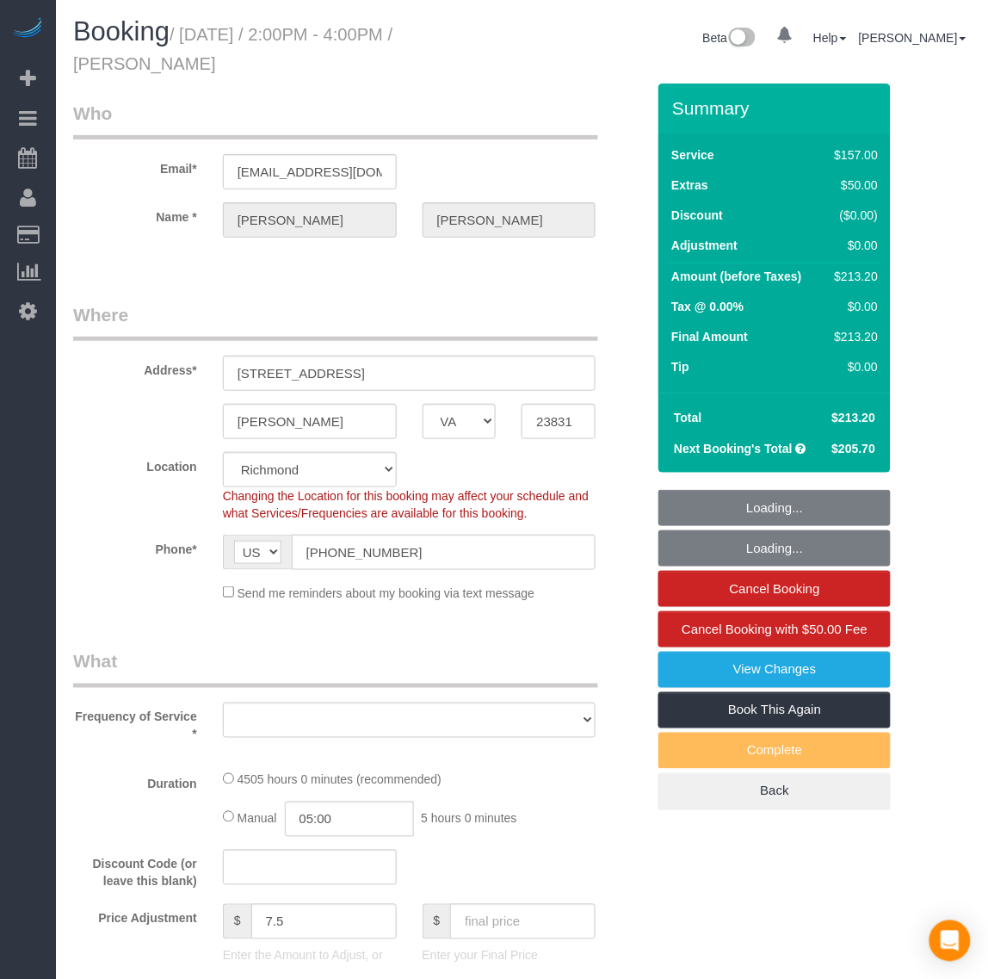
select select "object:3208"
select select "spot35"
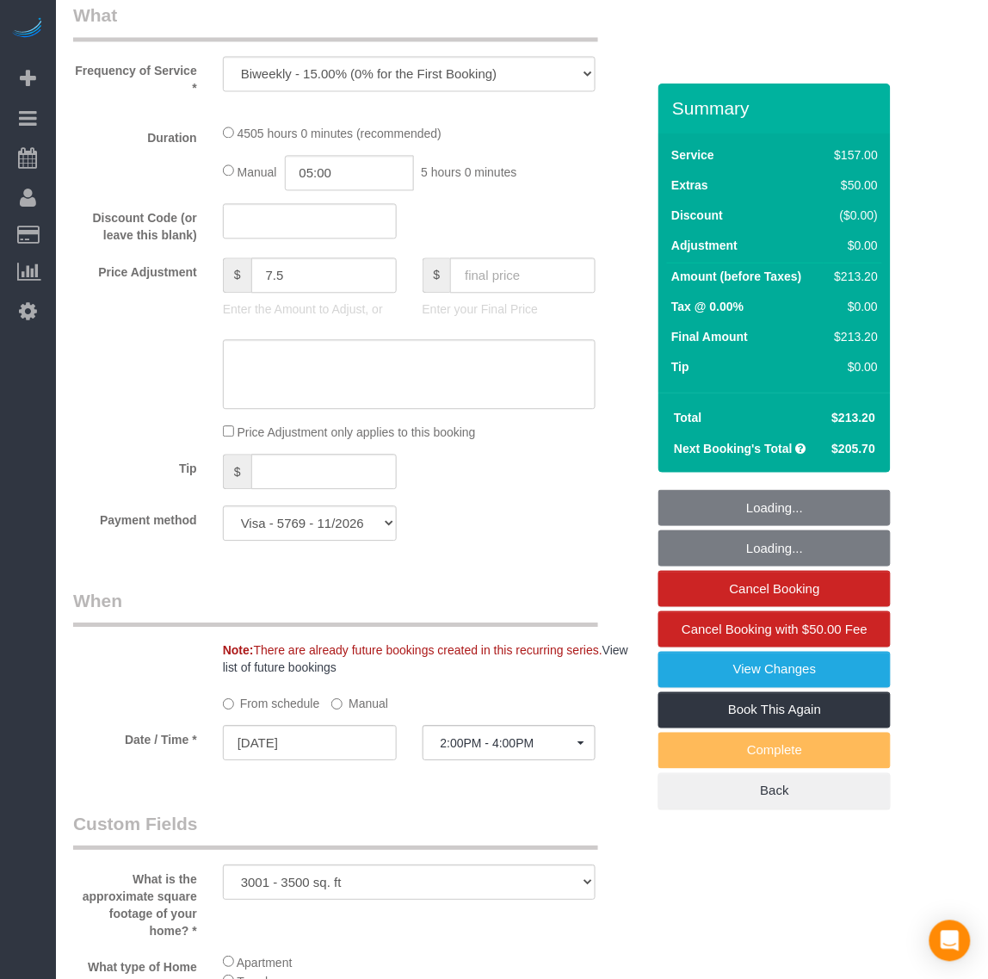
select select "3001"
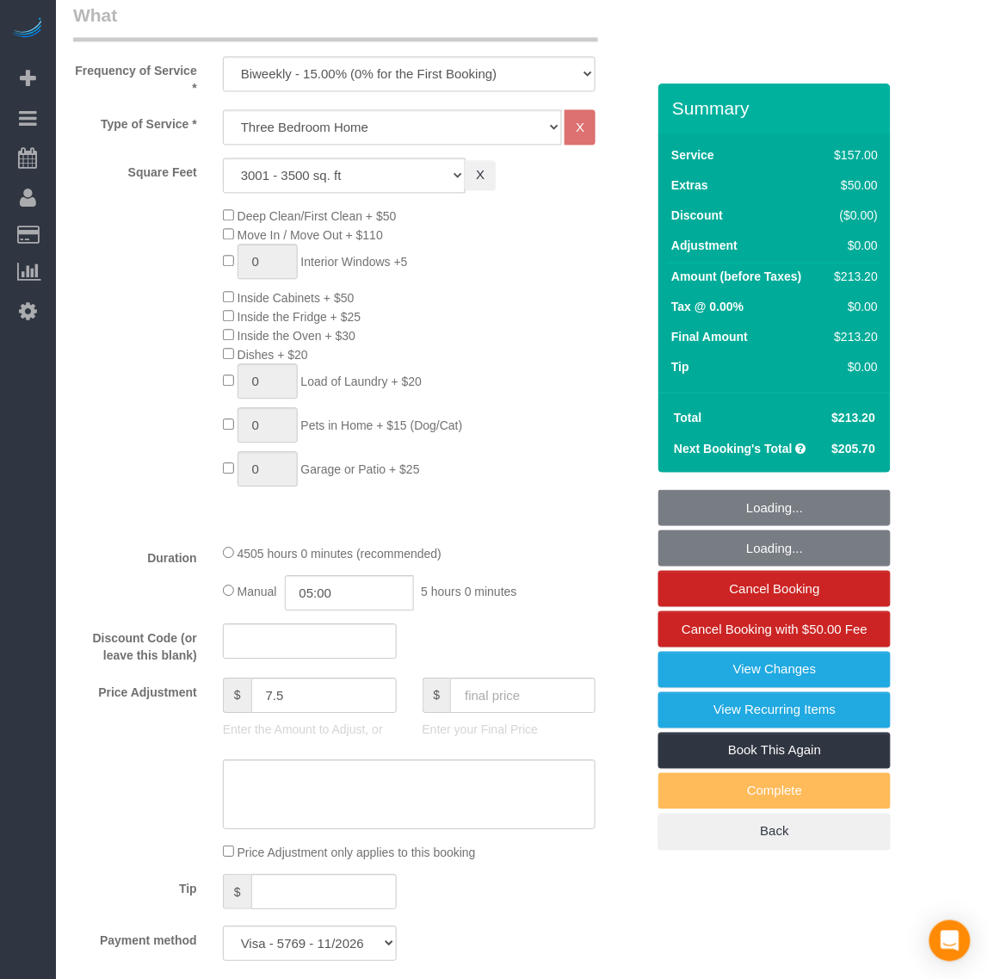
select select "object:3303"
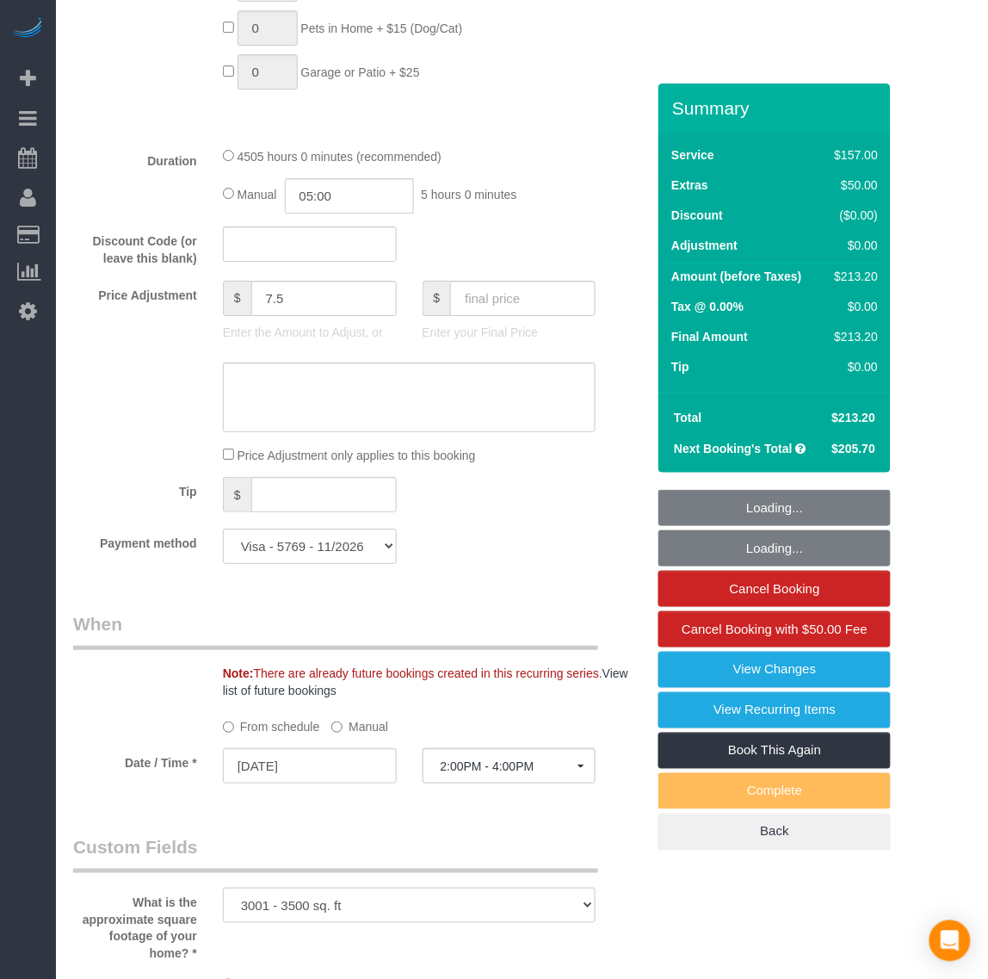
scroll to position [1291, 0]
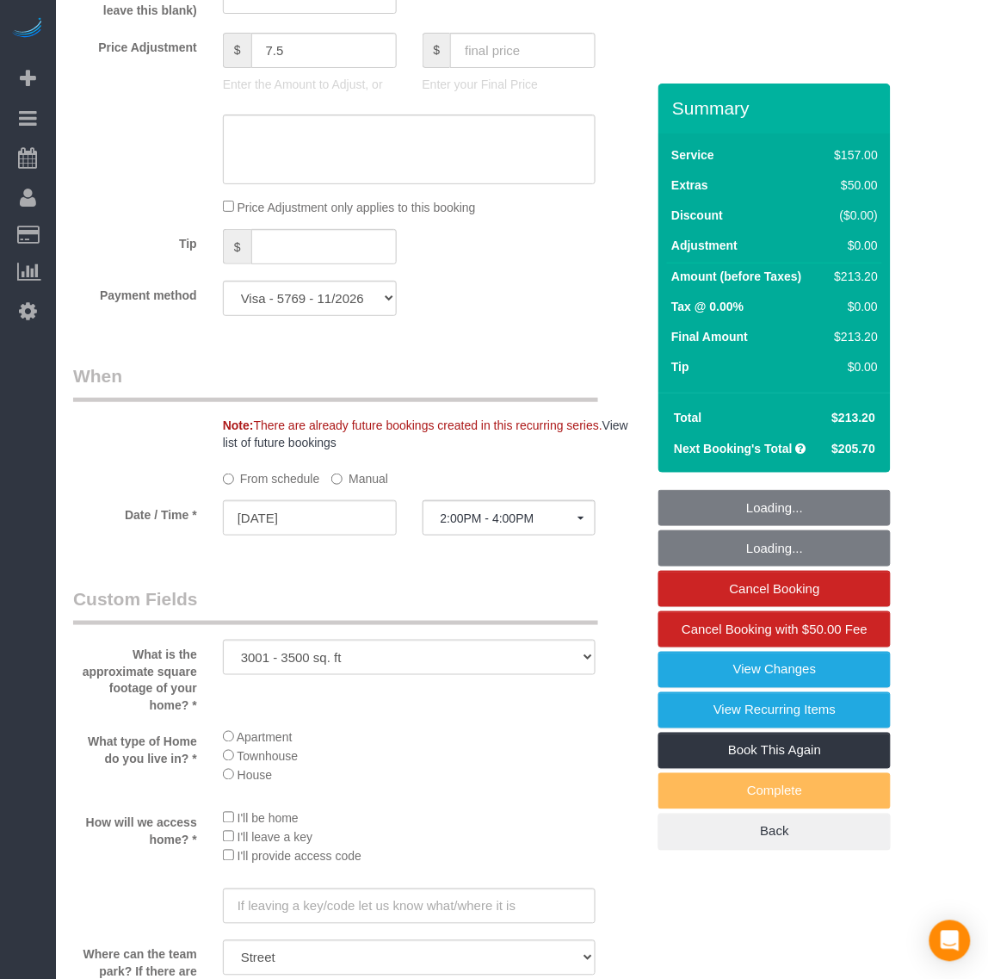
select select "3001"
click at [290, 522] on input "[DATE]" at bounding box center [310, 517] width 174 height 35
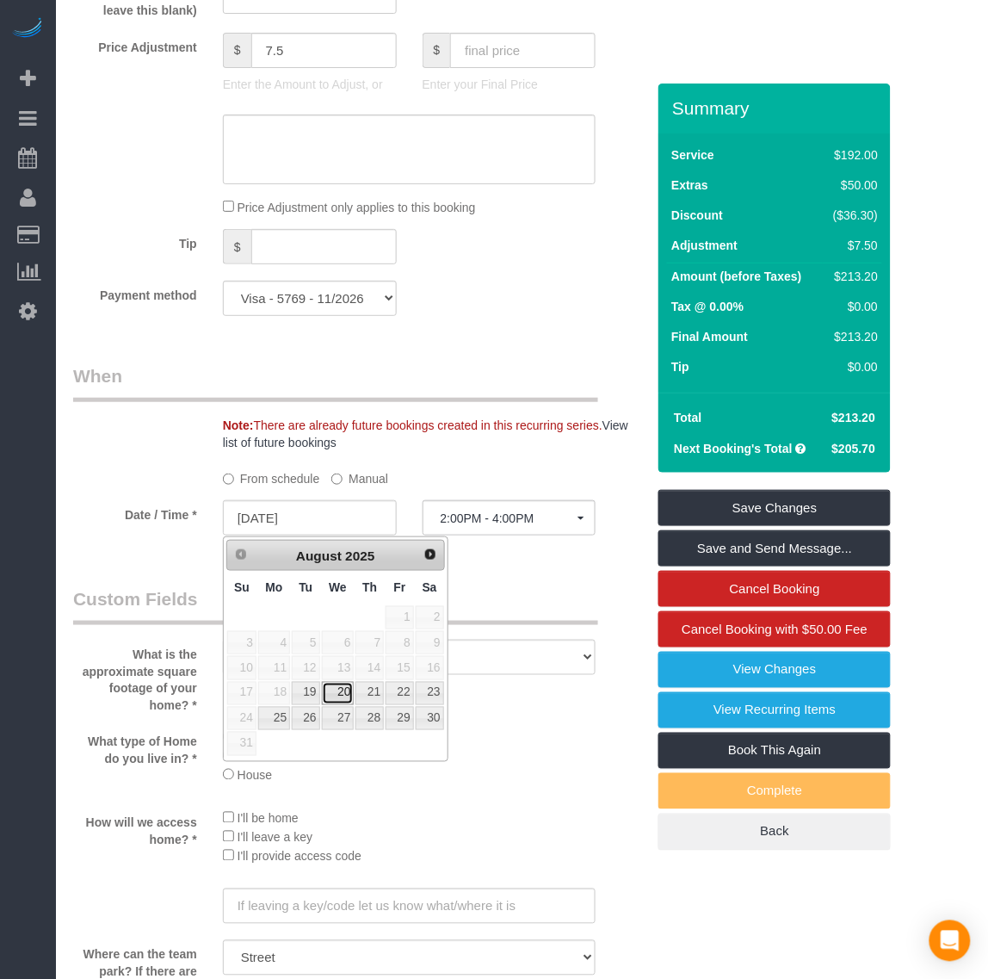
click at [341, 694] on link "20" at bounding box center [338, 693] width 33 height 23
type input "[DATE]"
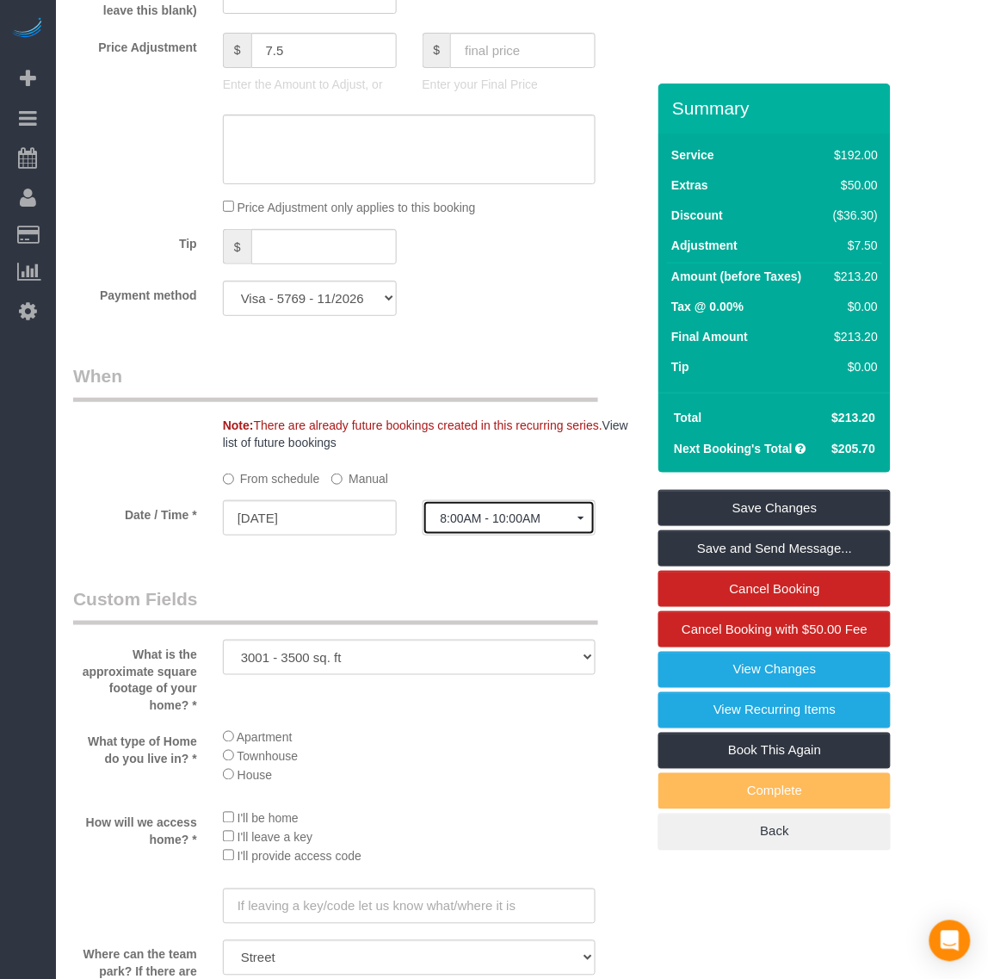
click at [519, 512] on span "8:00AM - 10:00AM" at bounding box center [510, 518] width 138 height 14
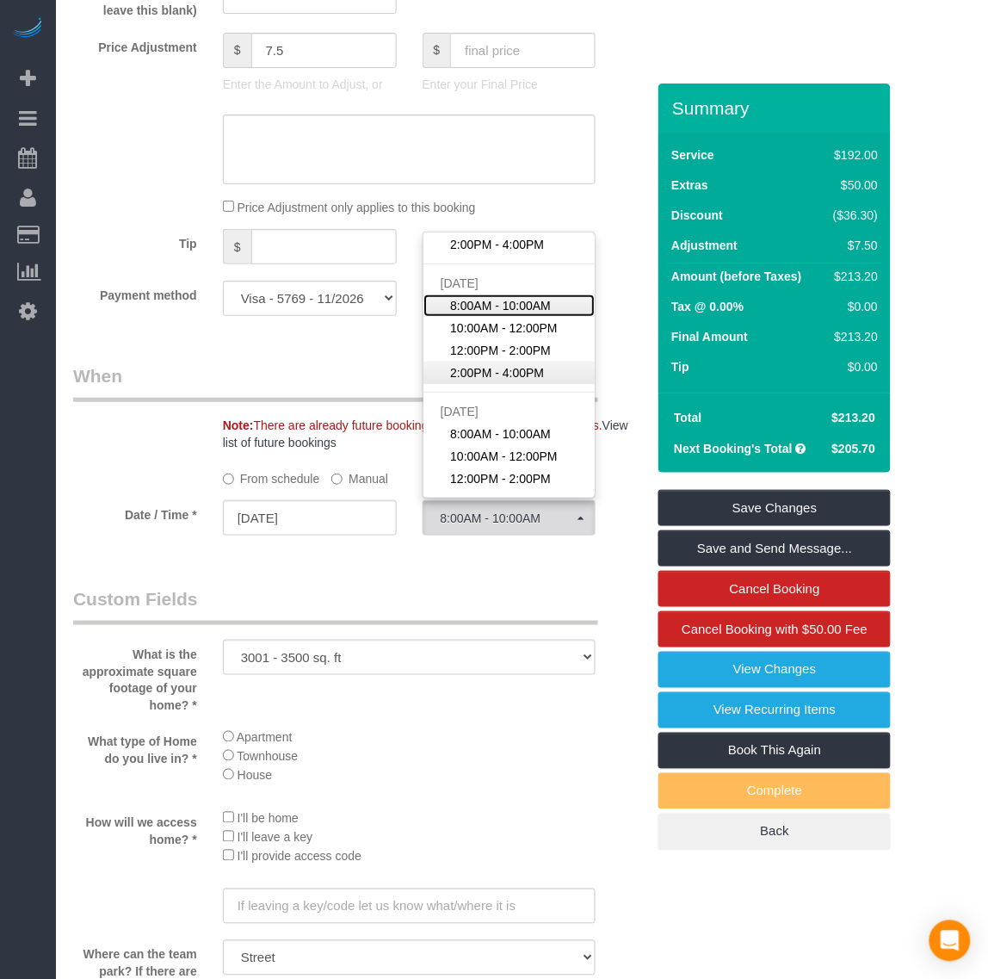
scroll to position [192, 0]
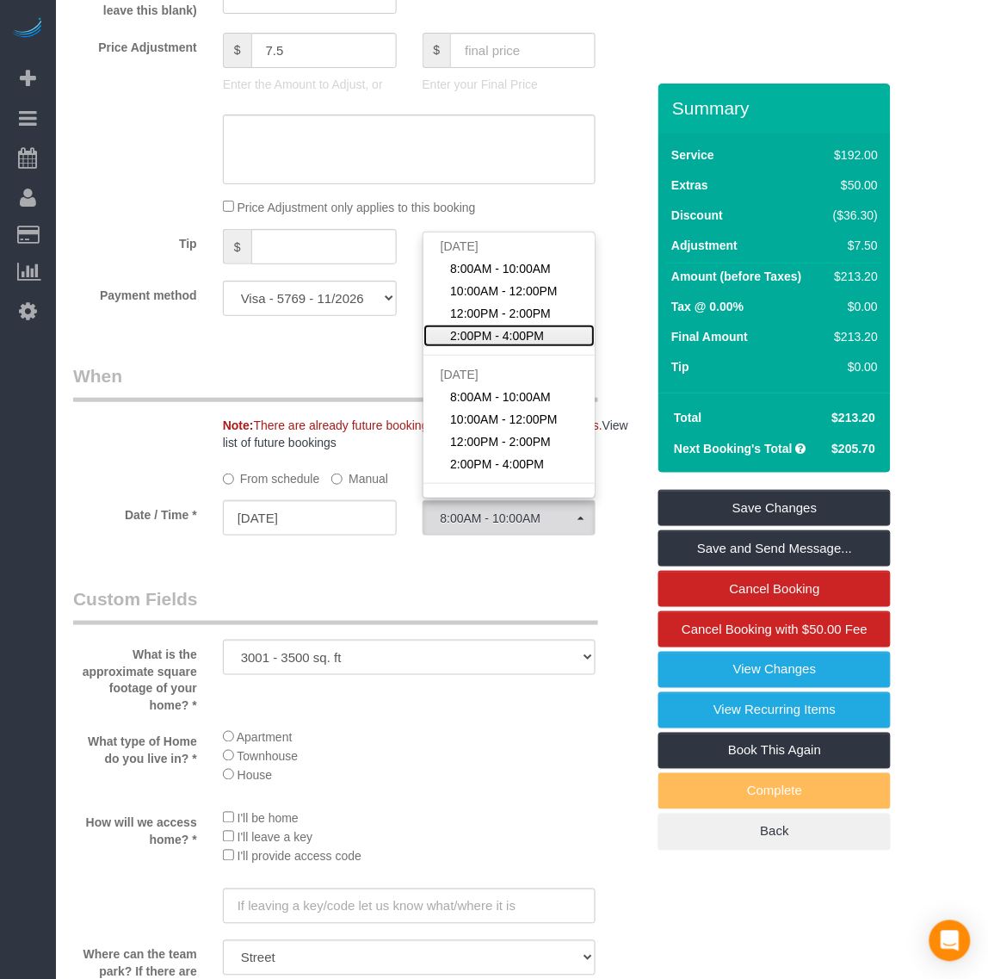
click at [519, 336] on span "2:00PM - 4:00PM" at bounding box center [497, 335] width 94 height 17
select select "spot43"
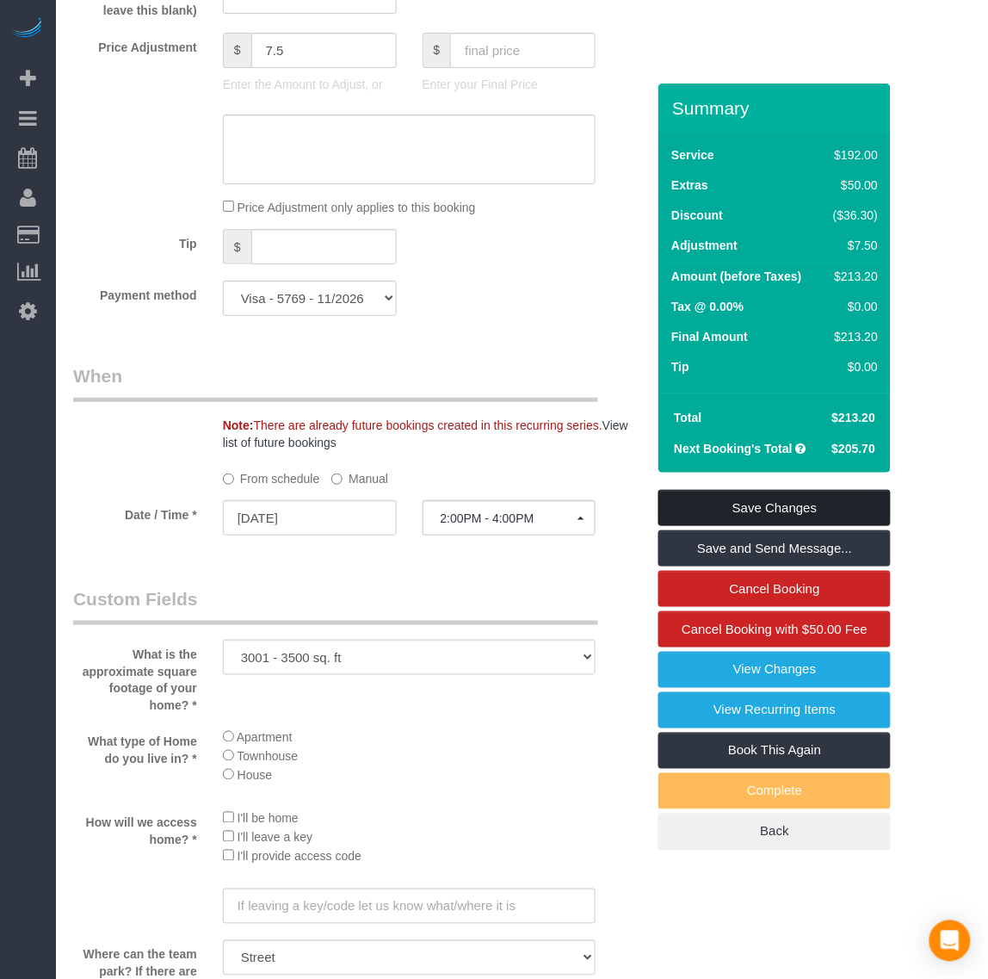
click at [708, 512] on link "Save Changes" at bounding box center [774, 508] width 232 height 36
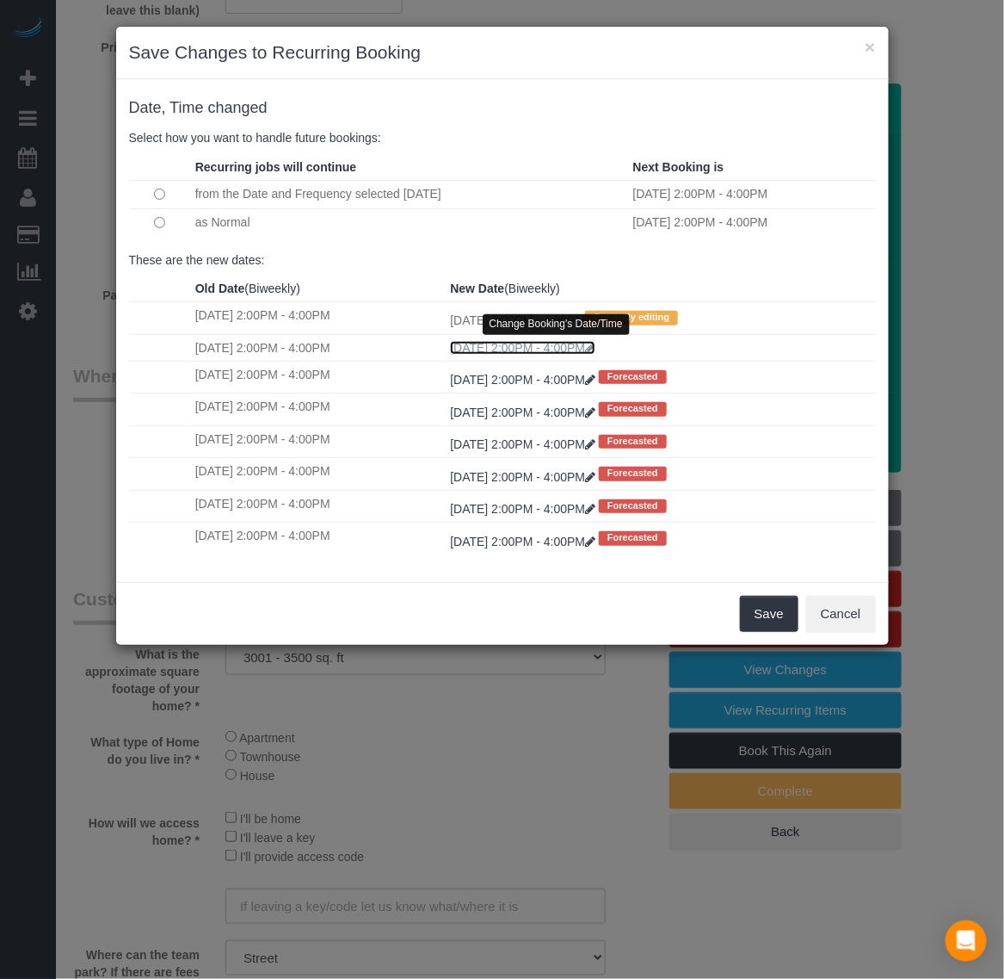
click at [596, 351] on icon at bounding box center [590, 348] width 10 height 12
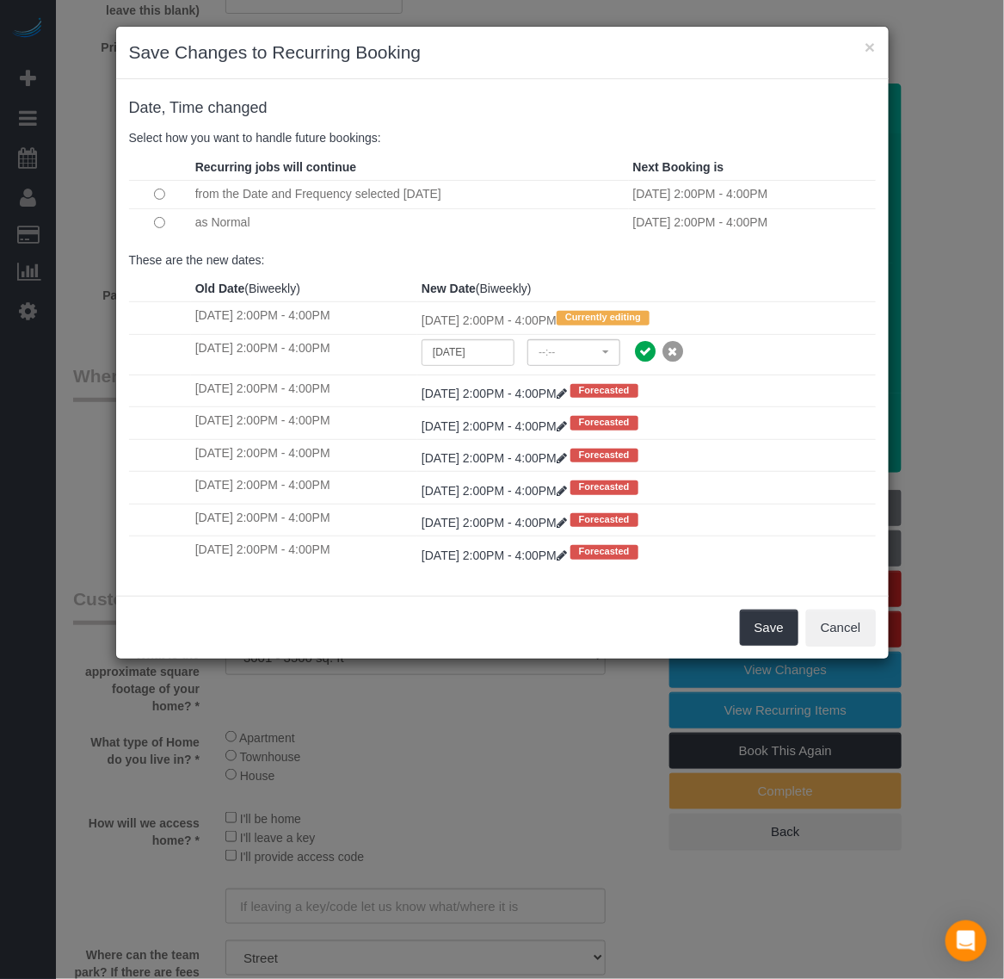
select select "spot52"
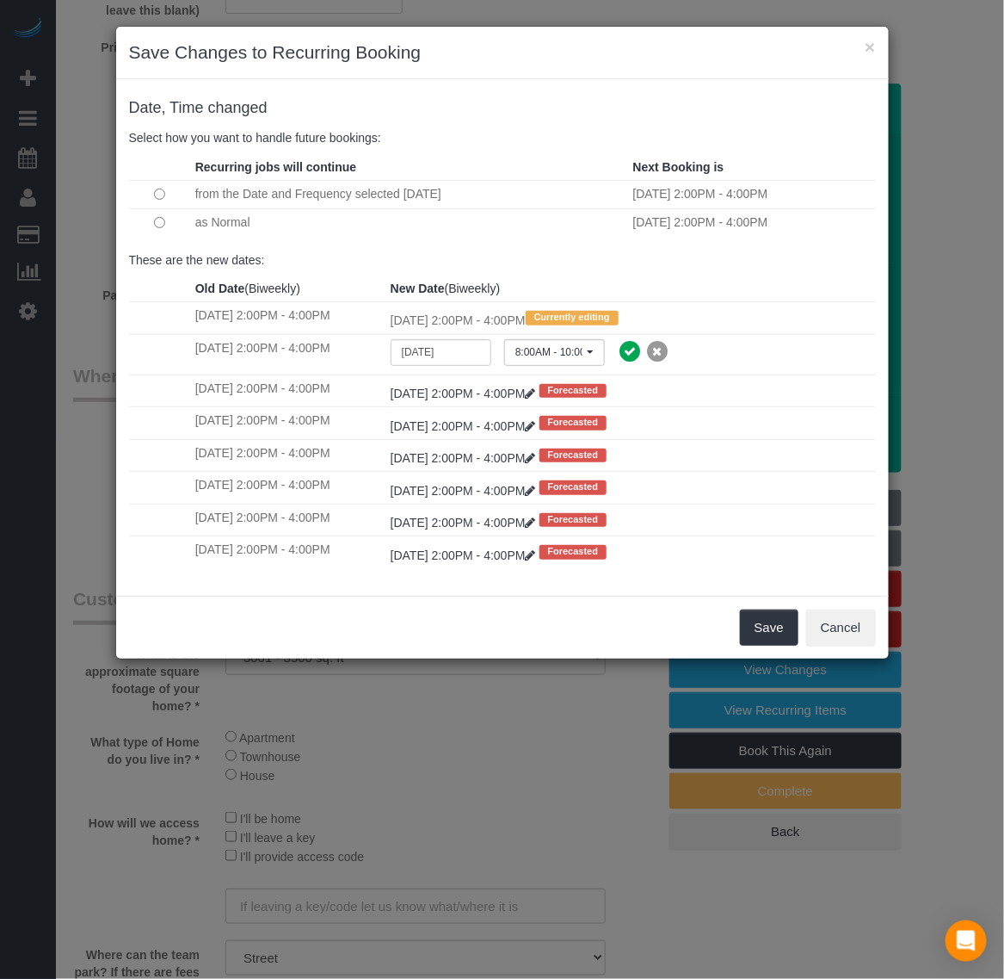
click at [789, 255] on p "These are the new dates:" at bounding box center [502, 259] width 747 height 17
click at [762, 641] on button "Save" at bounding box center [769, 627] width 59 height 36
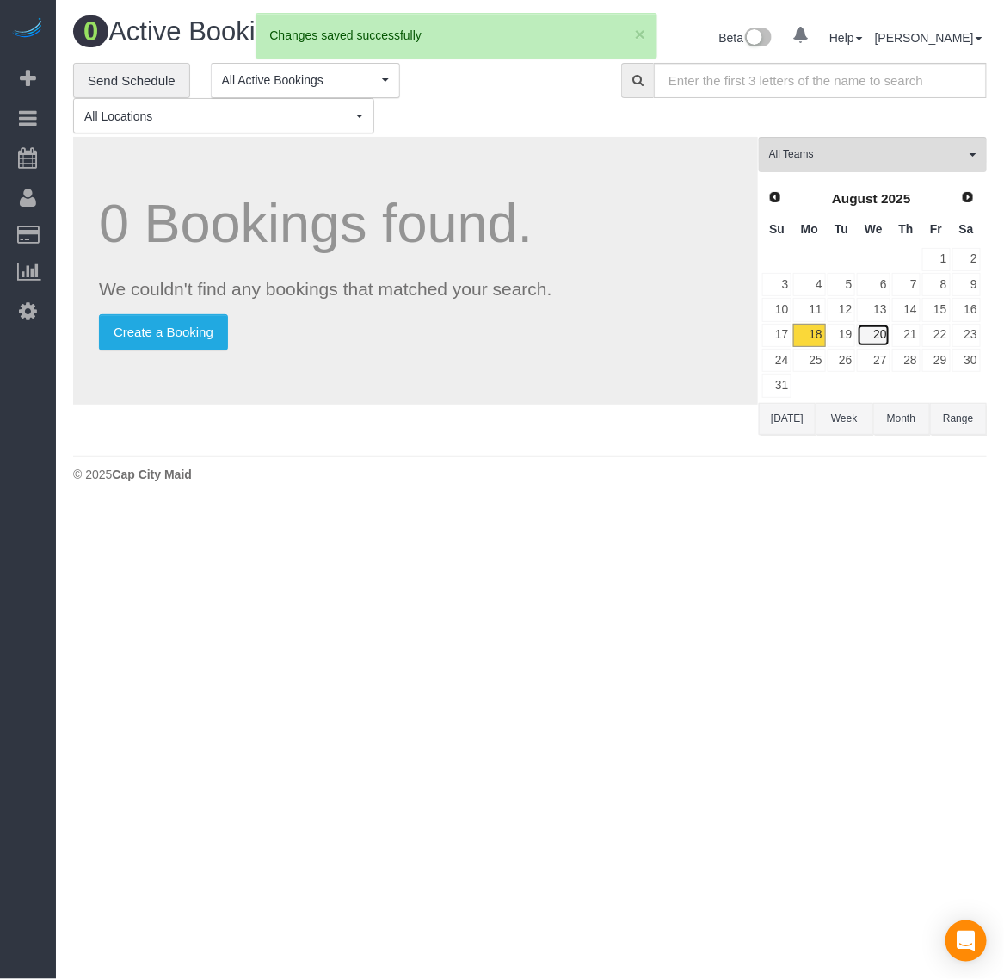
click at [874, 337] on link "20" at bounding box center [873, 335] width 33 height 23
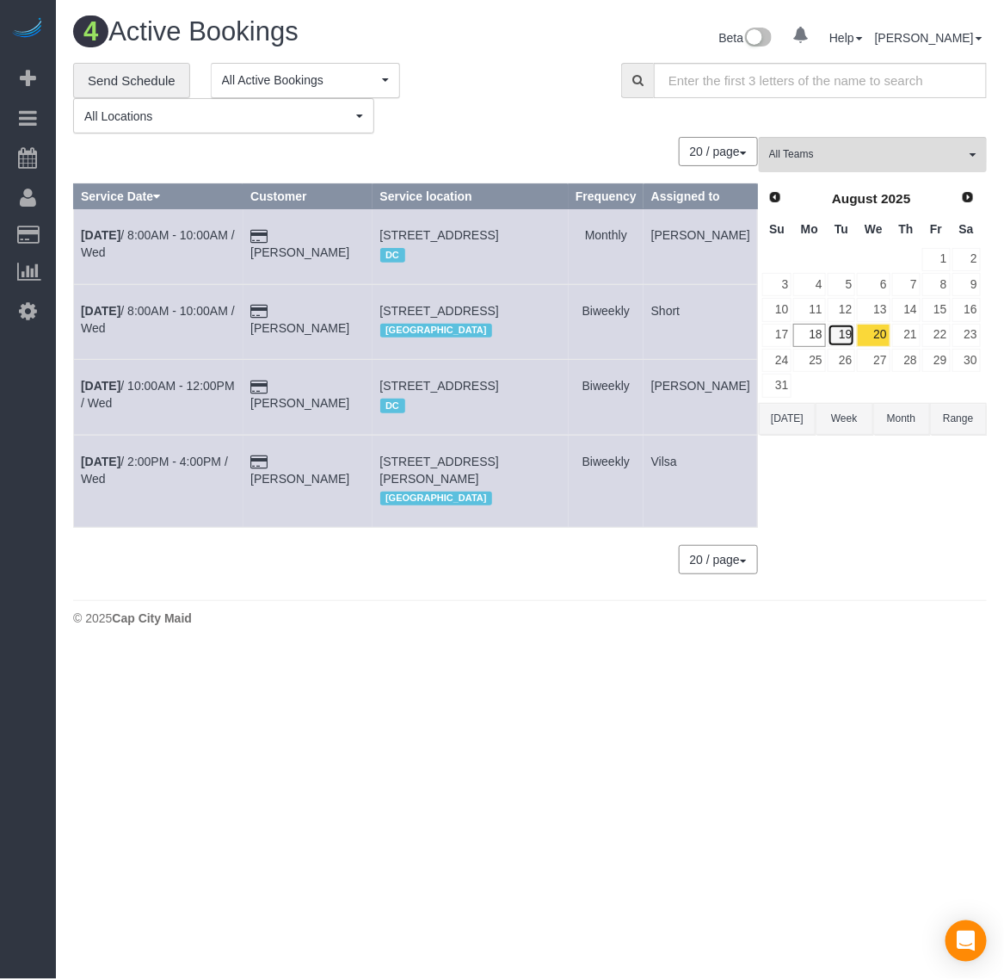
click at [840, 338] on link "19" at bounding box center [842, 335] width 28 height 23
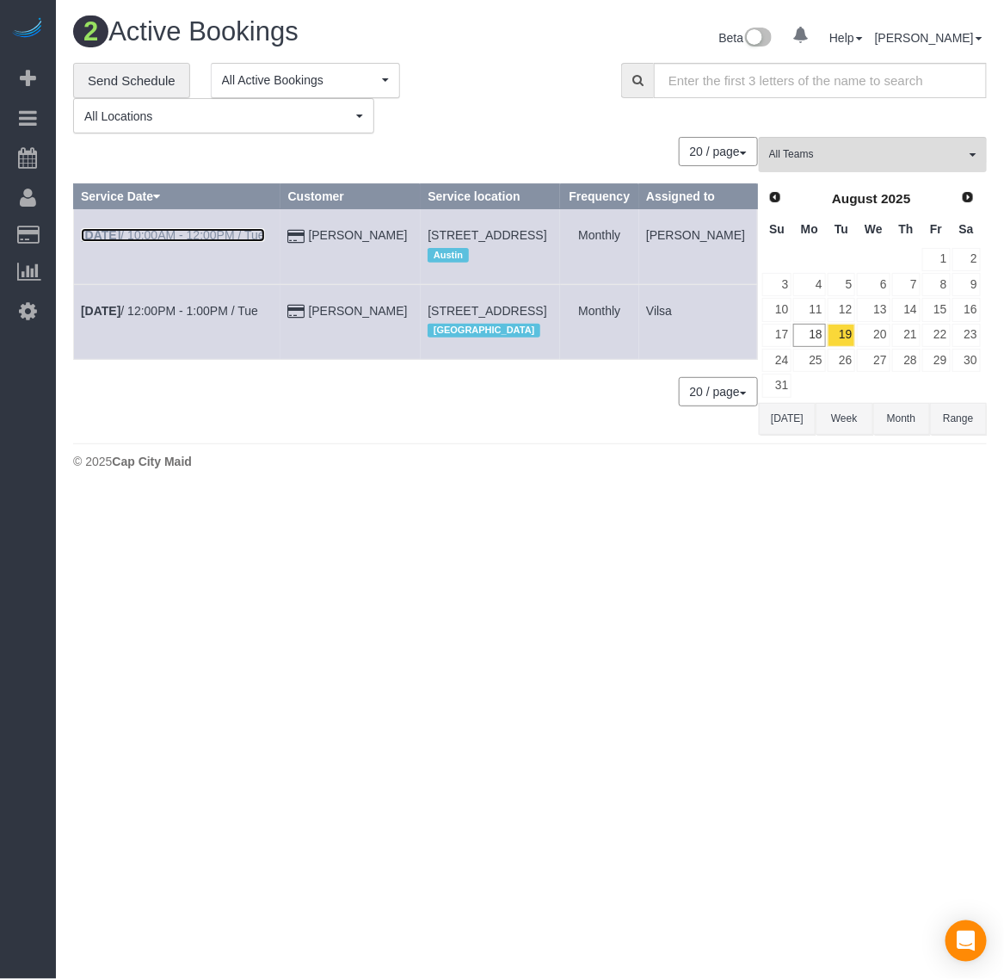
click at [91, 242] on b "[DATE]" at bounding box center [101, 235] width 40 height 14
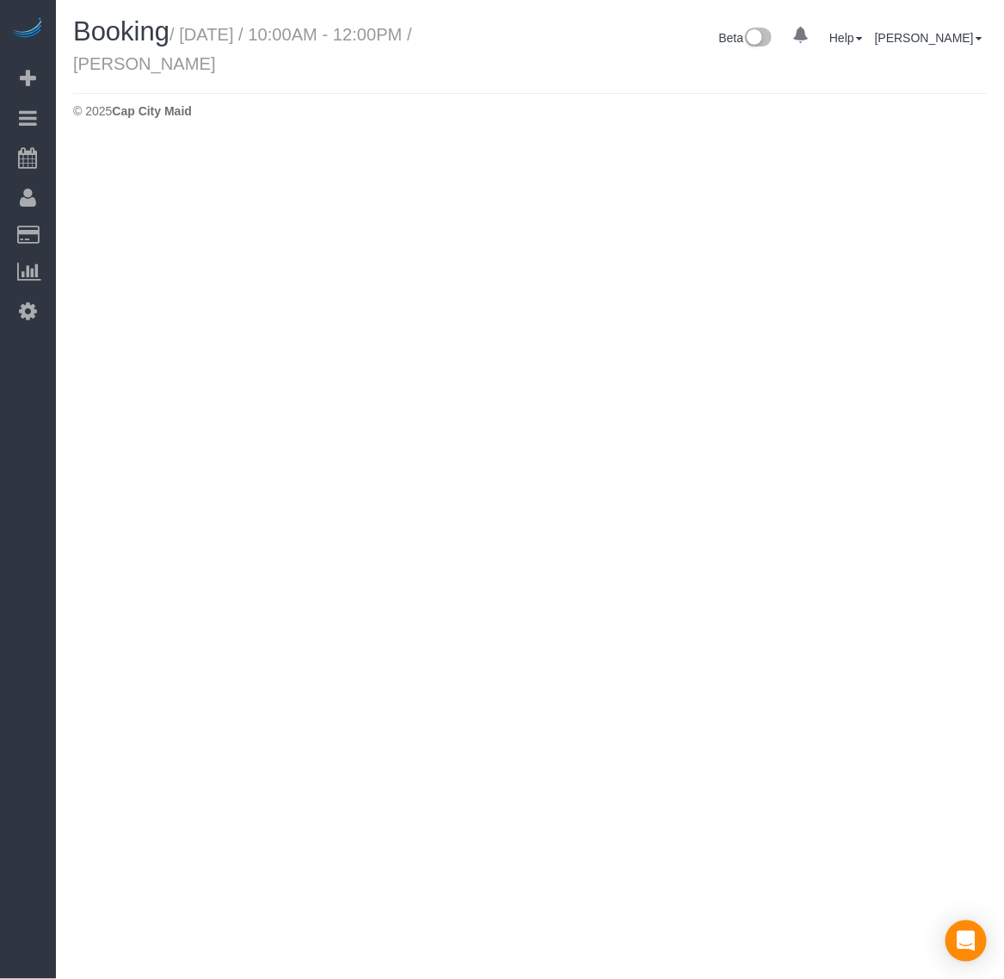
select select "[GEOGRAPHIC_DATA]"
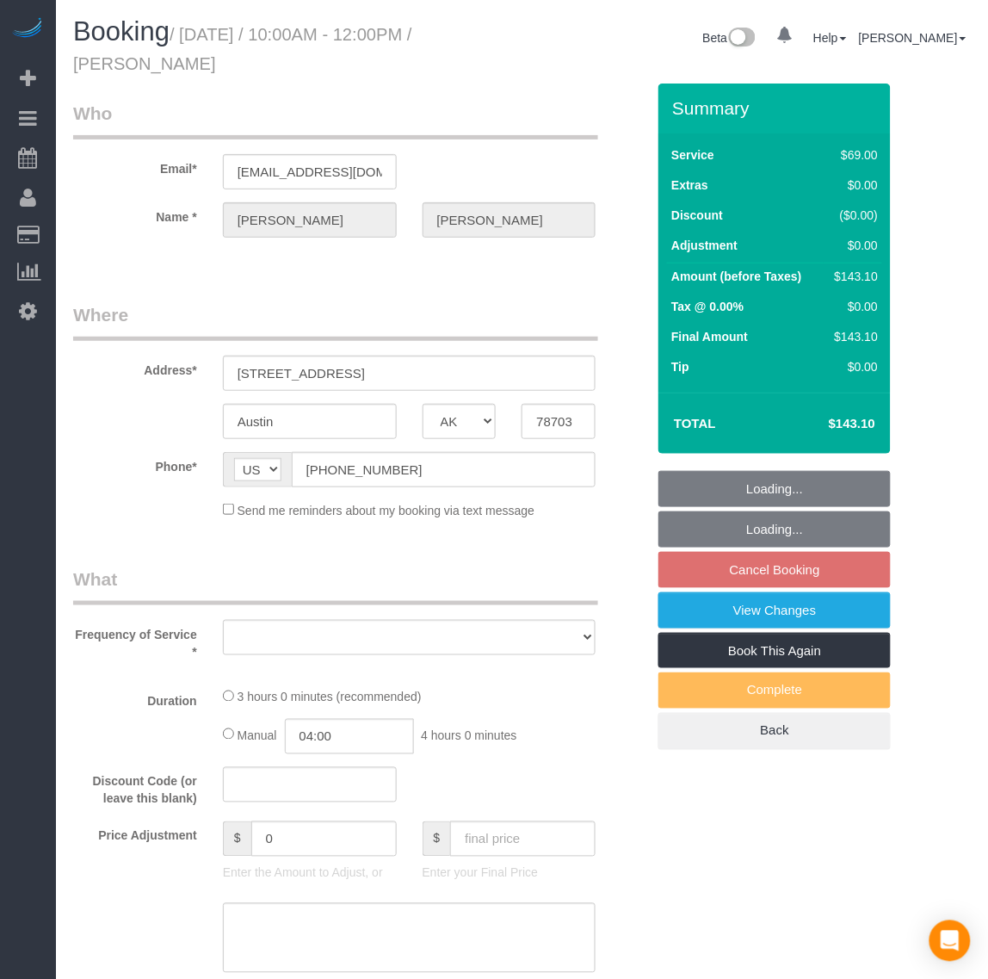
select select "object:4017"
select select "string:fspay-15090399-bc5c-420a-9be8-99accee0c94d"
select select "2"
select select "spot71"
select select "number:1"
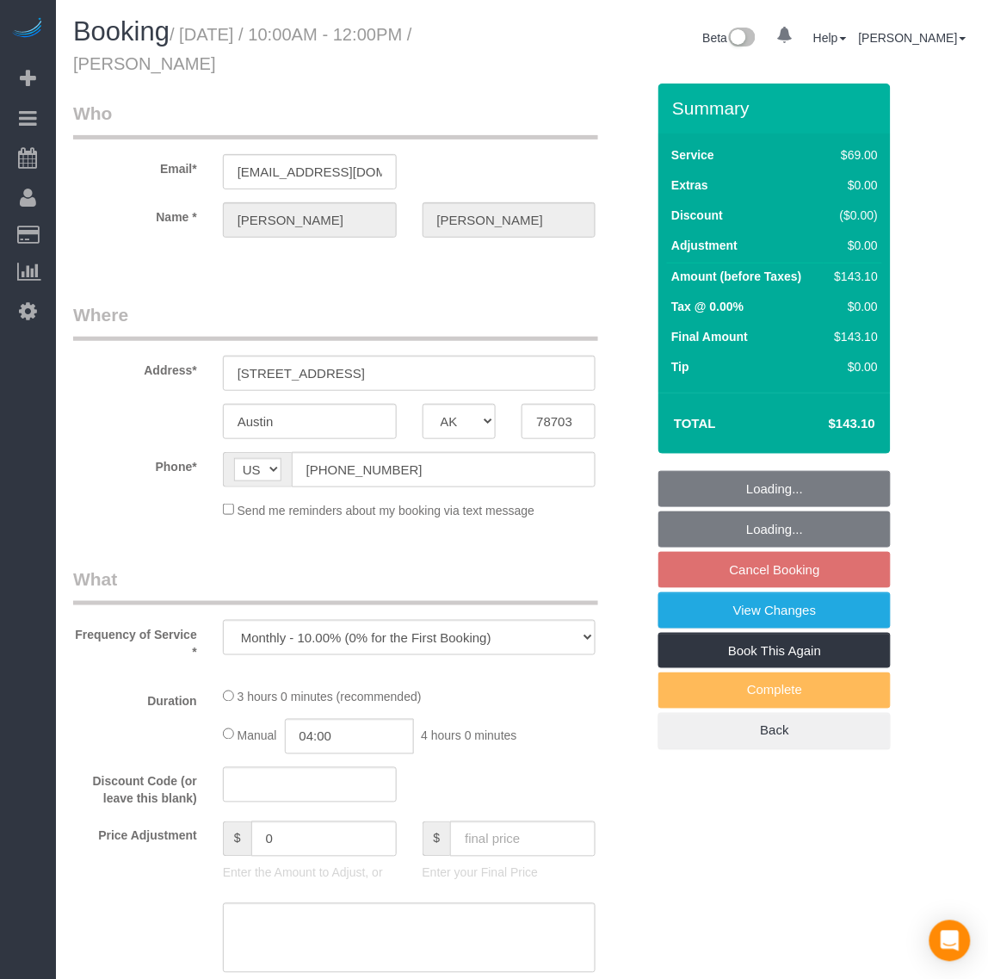
select select "number:17"
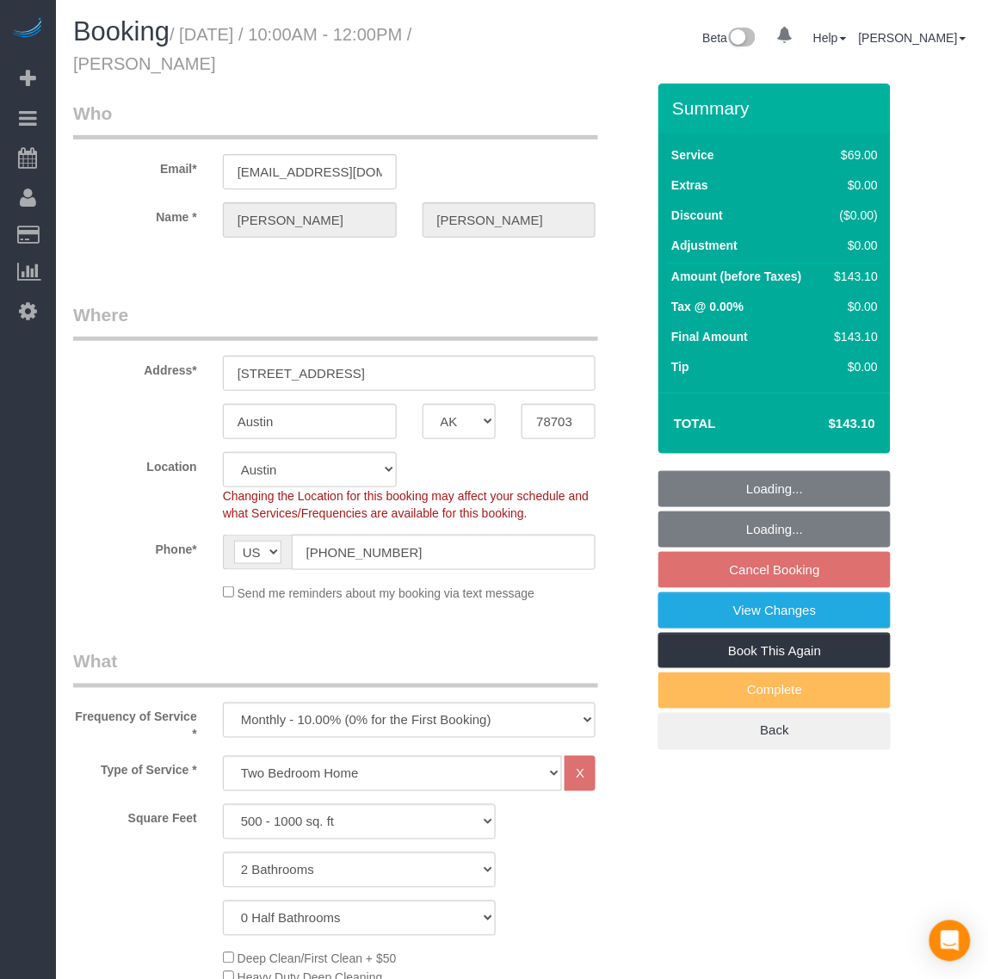
select select "object:4405"
select select "2"
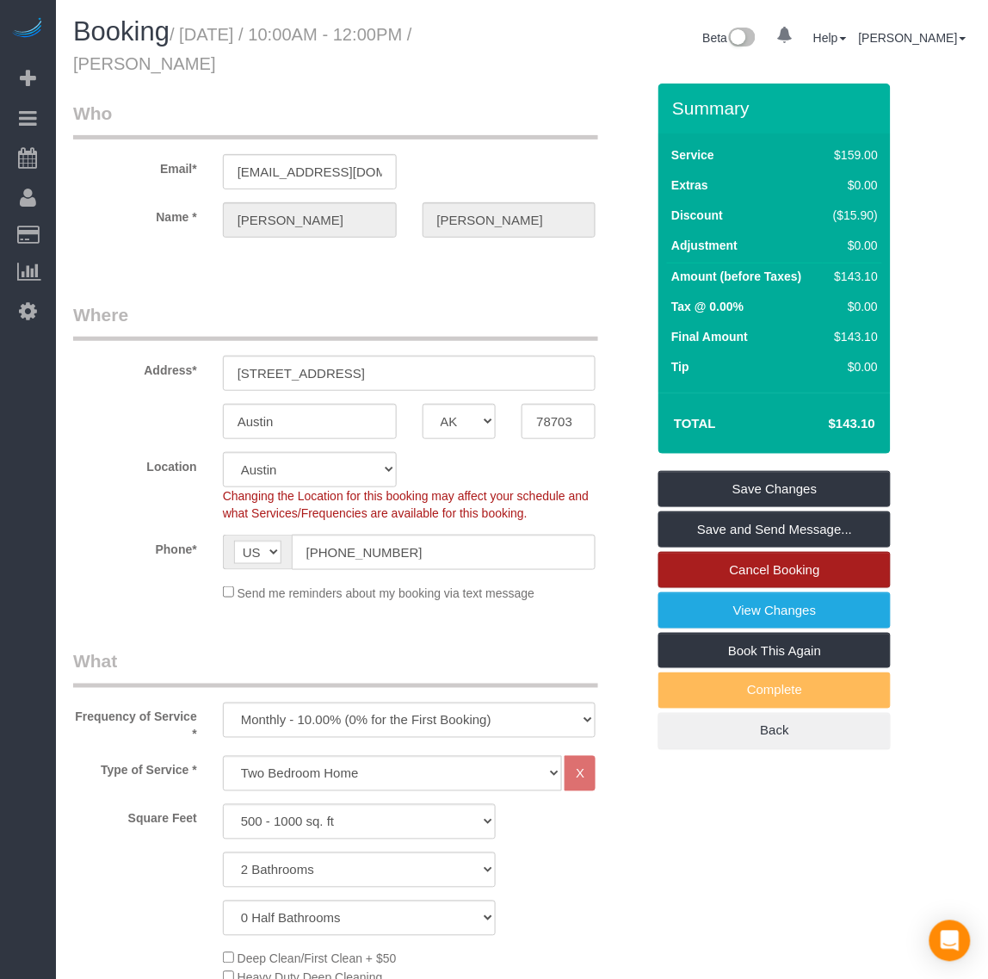
click at [754, 565] on link "Cancel Booking" at bounding box center [774, 570] width 232 height 36
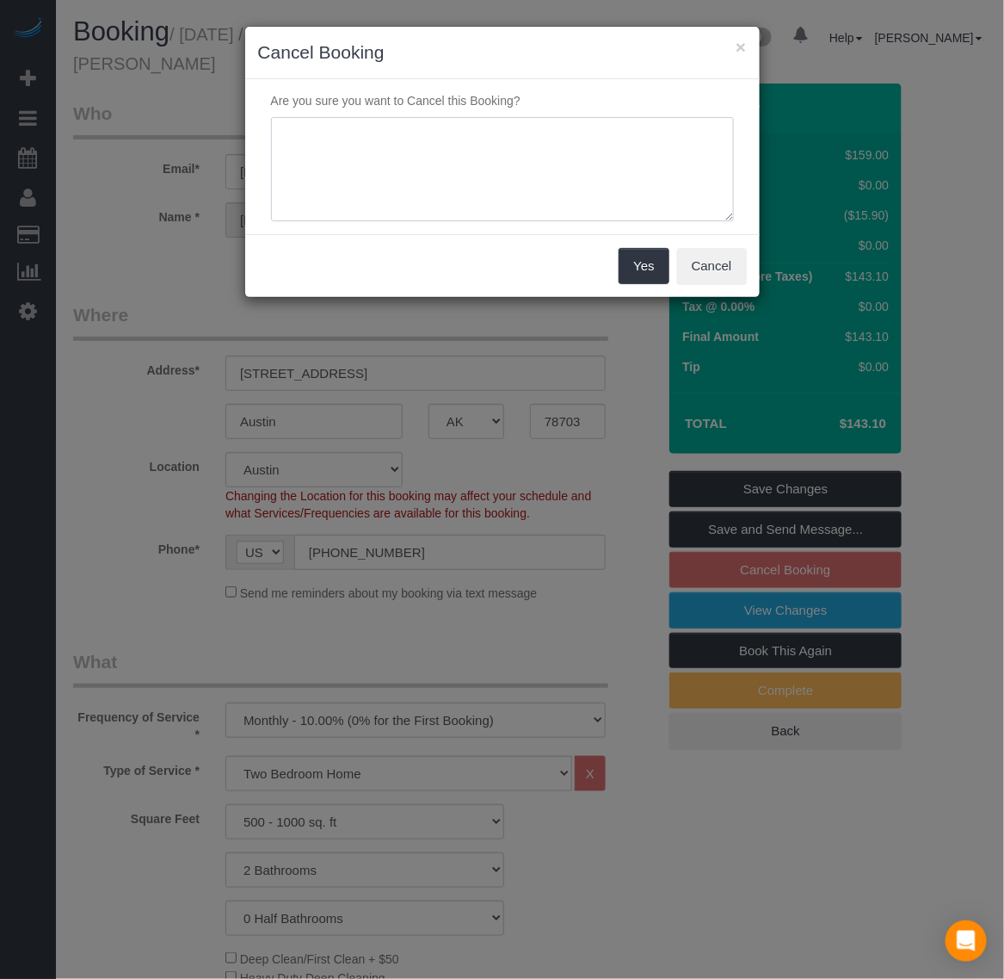
click at [482, 195] on textarea at bounding box center [502, 169] width 463 height 105
type textarea "Doesn't need the cleaning anymore."
click at [644, 274] on button "Yes" at bounding box center [644, 266] width 50 height 36
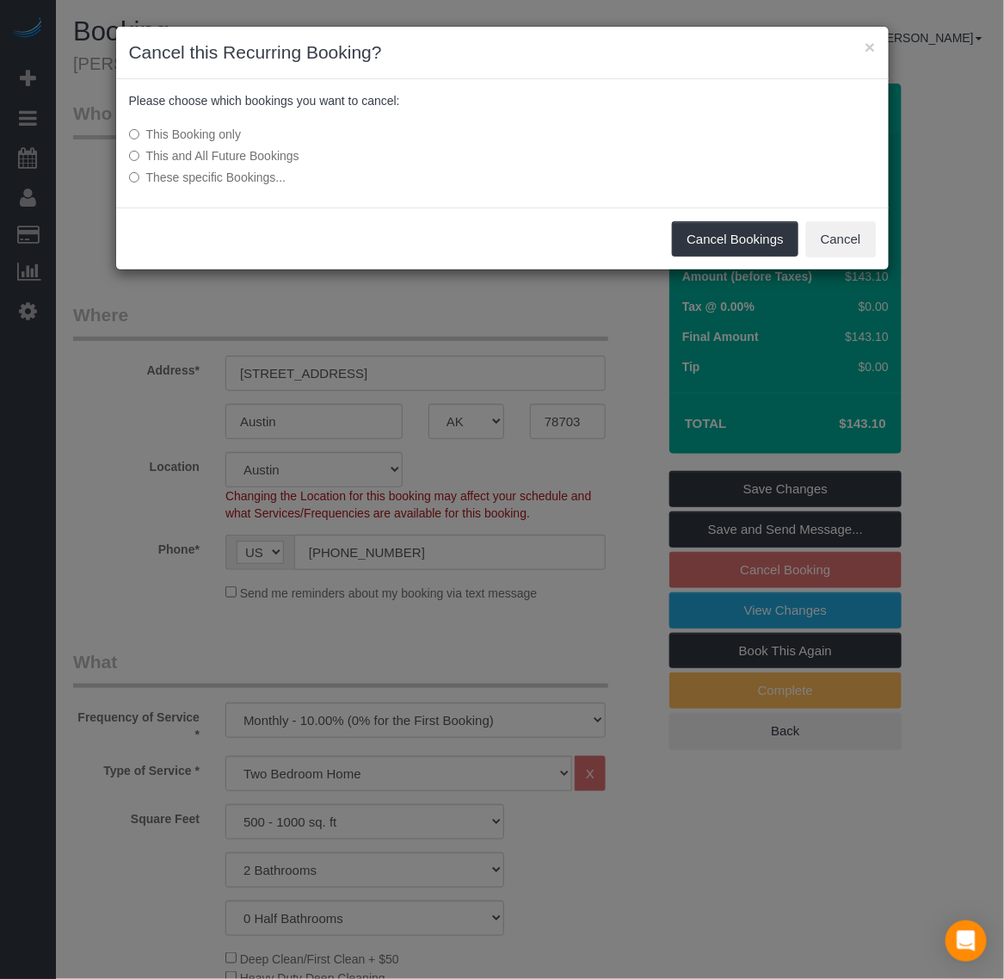
click at [273, 159] on label "This and All Future Bookings" at bounding box center [374, 155] width 490 height 17
click at [753, 232] on button "Cancel Bookings" at bounding box center [735, 239] width 127 height 36
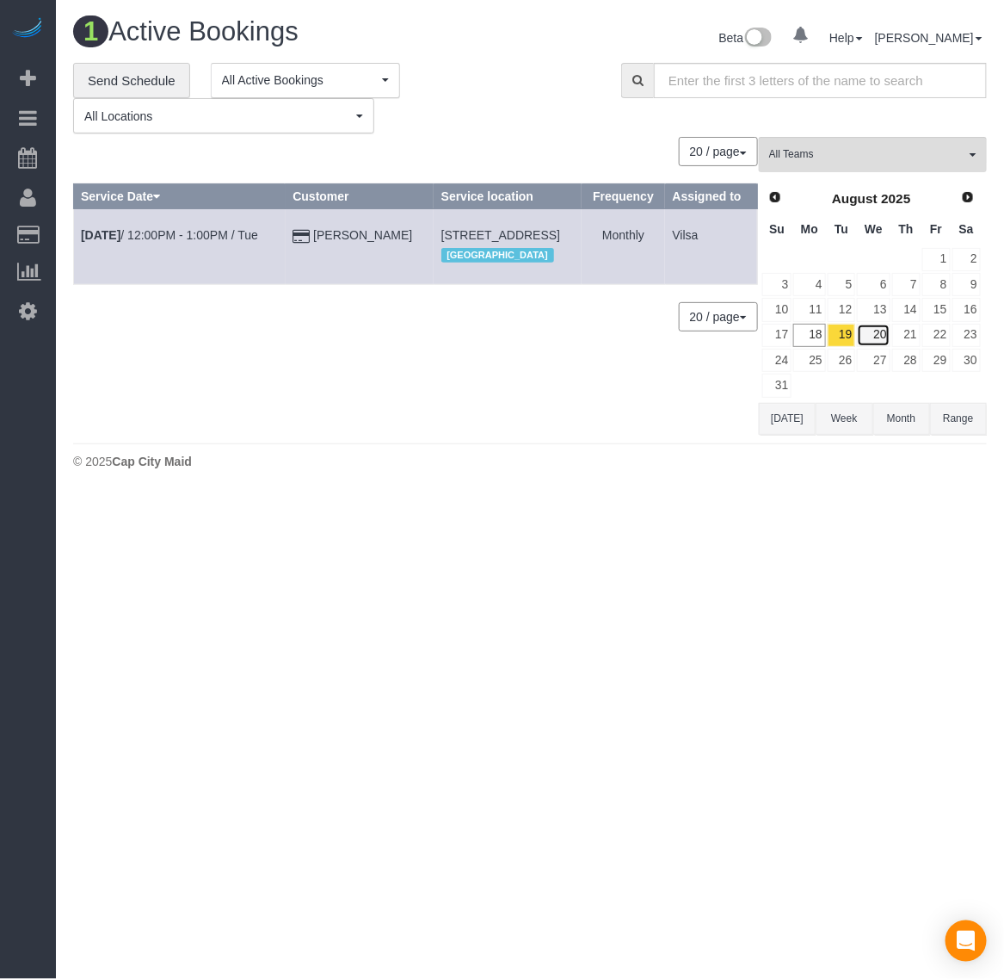
click at [869, 330] on link "20" at bounding box center [873, 335] width 33 height 23
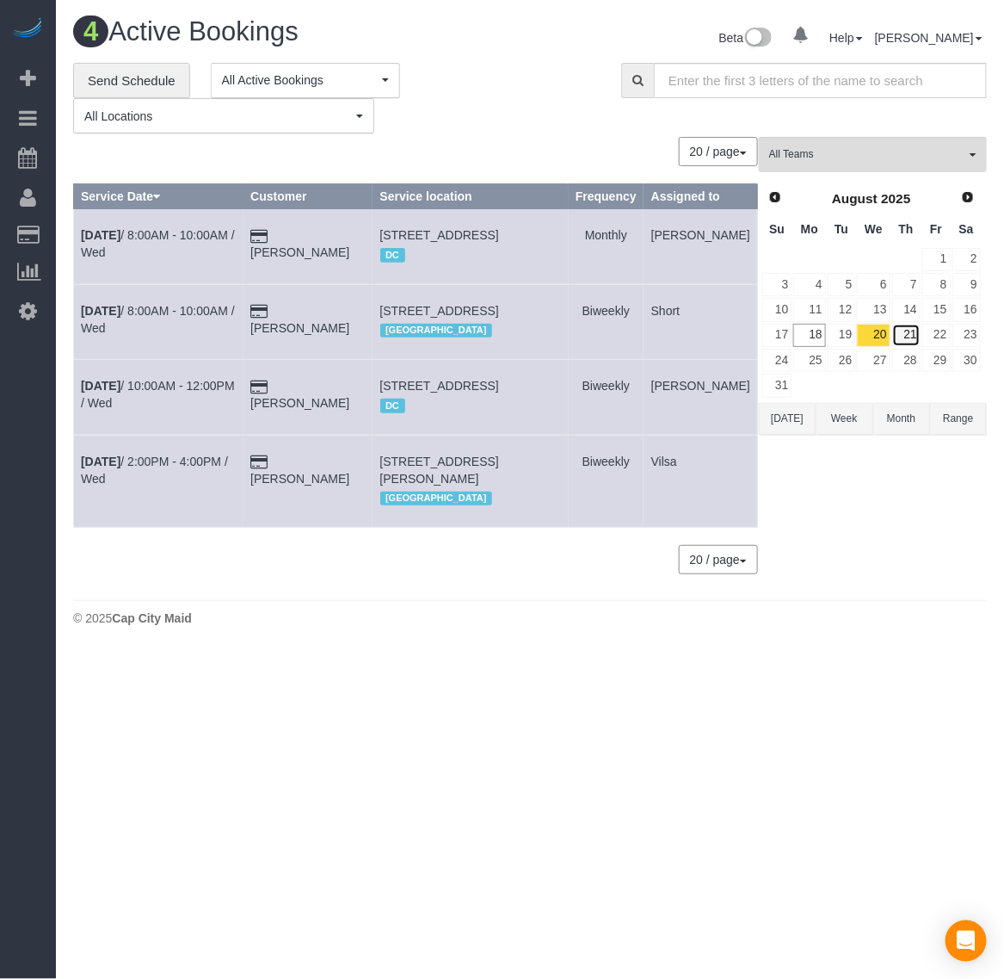
click at [913, 340] on link "21" at bounding box center [907, 335] width 28 height 23
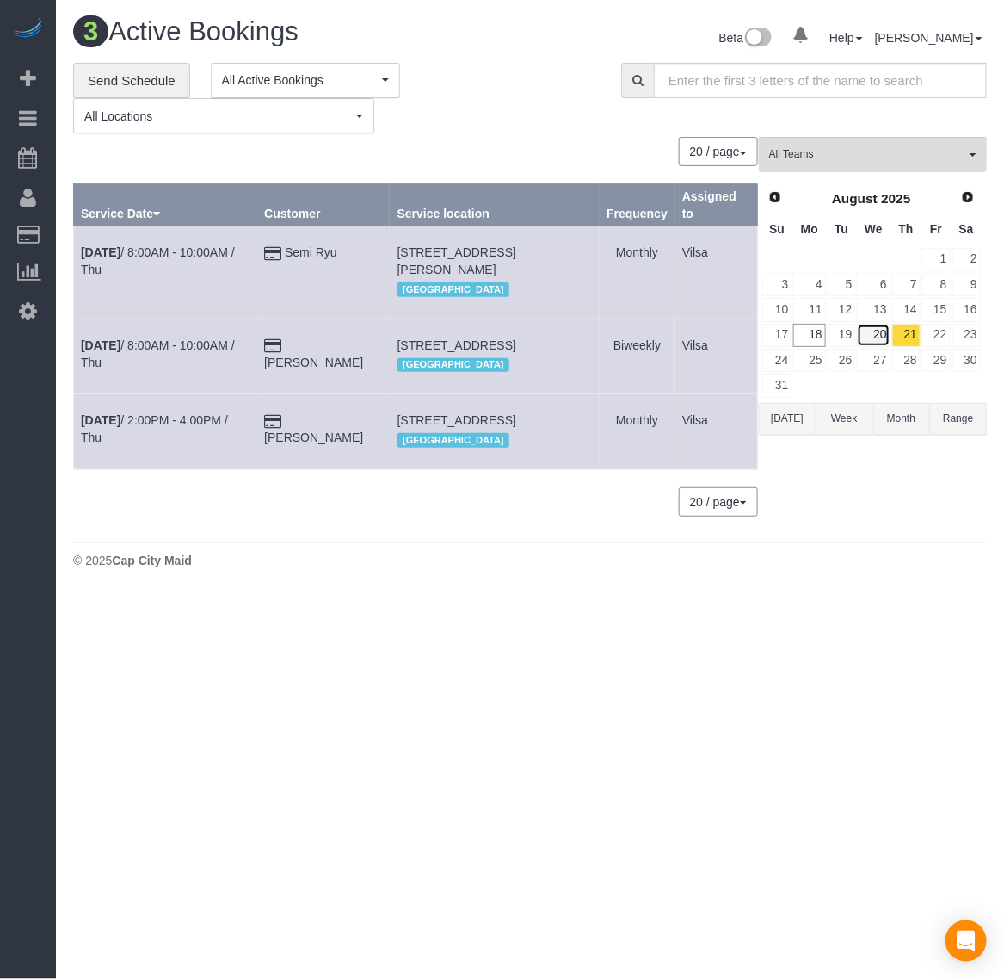
click at [876, 333] on link "20" at bounding box center [873, 335] width 33 height 23
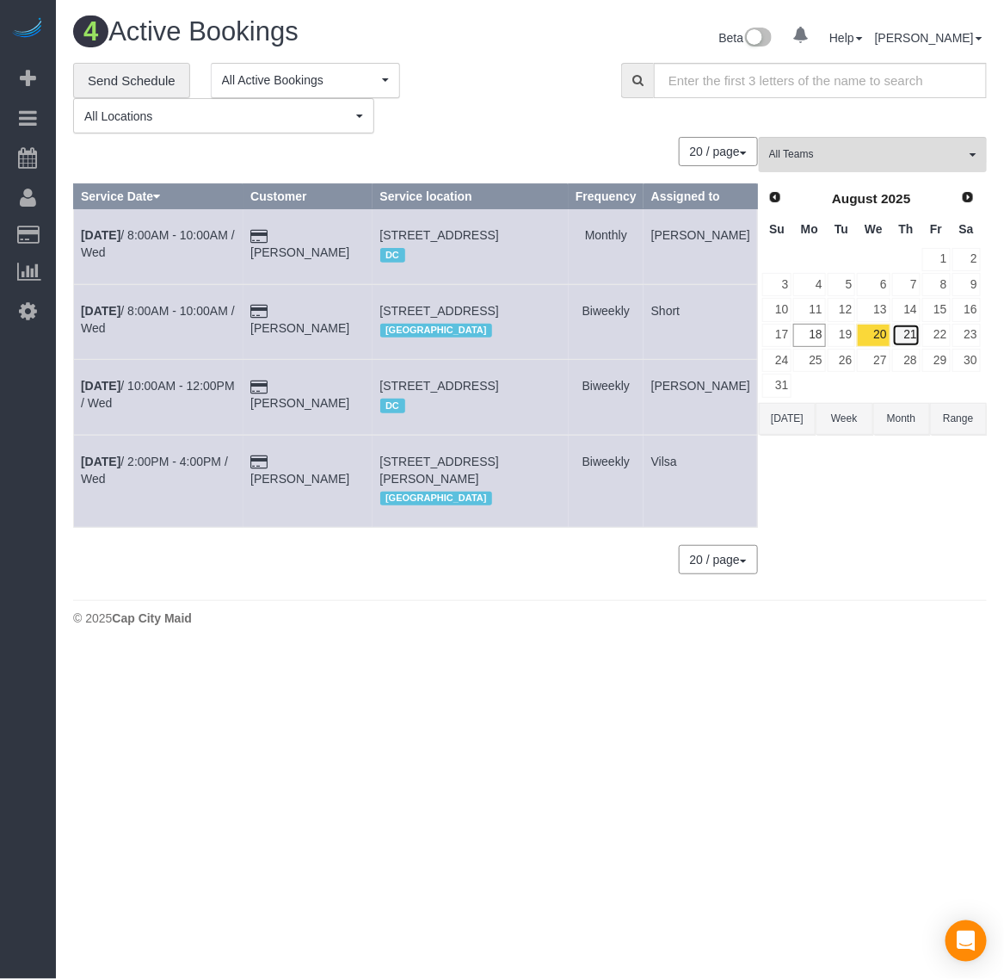
click at [911, 336] on link "21" at bounding box center [907, 335] width 28 height 23
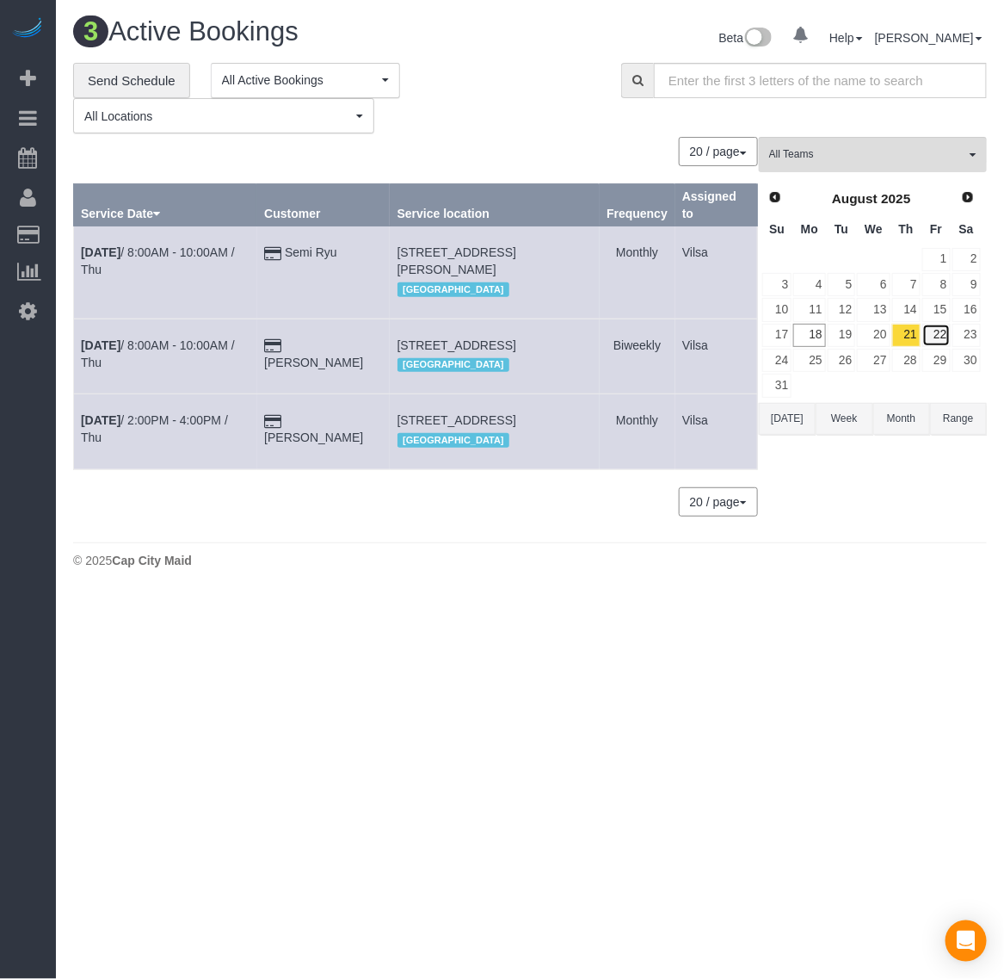
click at [936, 338] on link "22" at bounding box center [937, 335] width 28 height 23
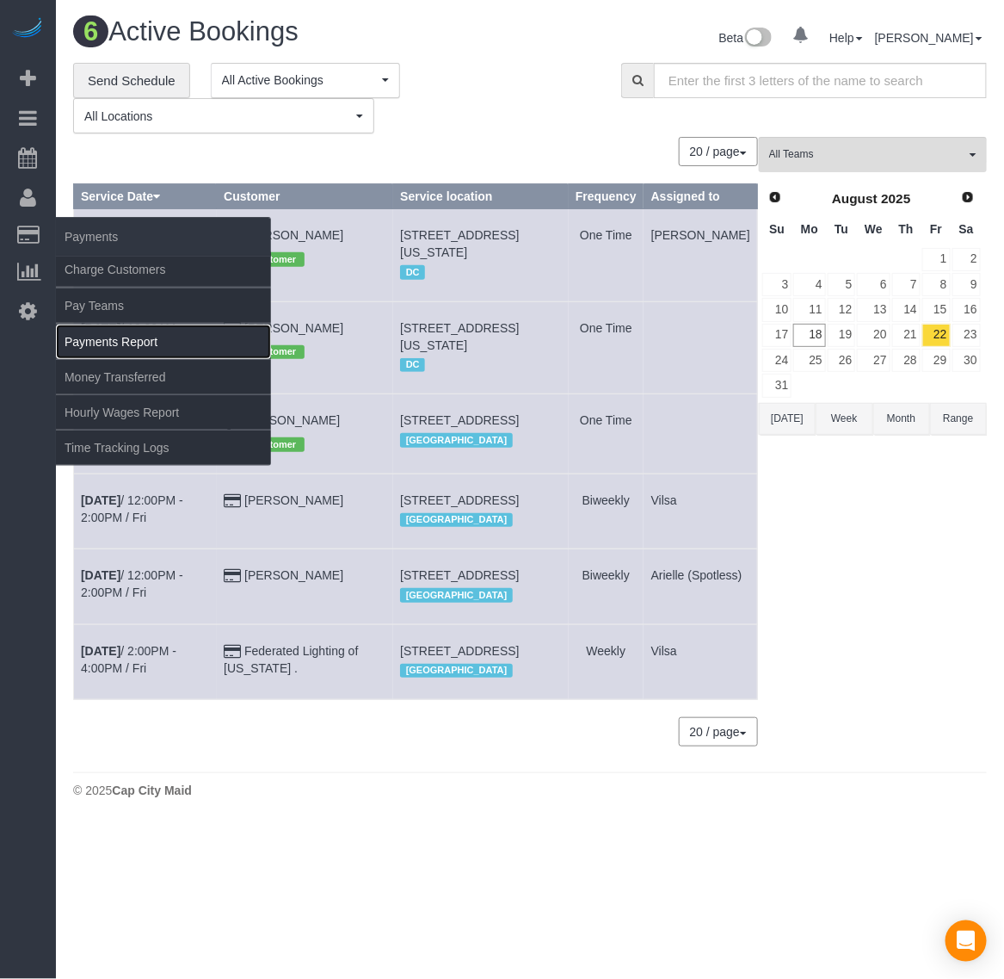
click at [125, 334] on link "Payments Report" at bounding box center [163, 341] width 215 height 34
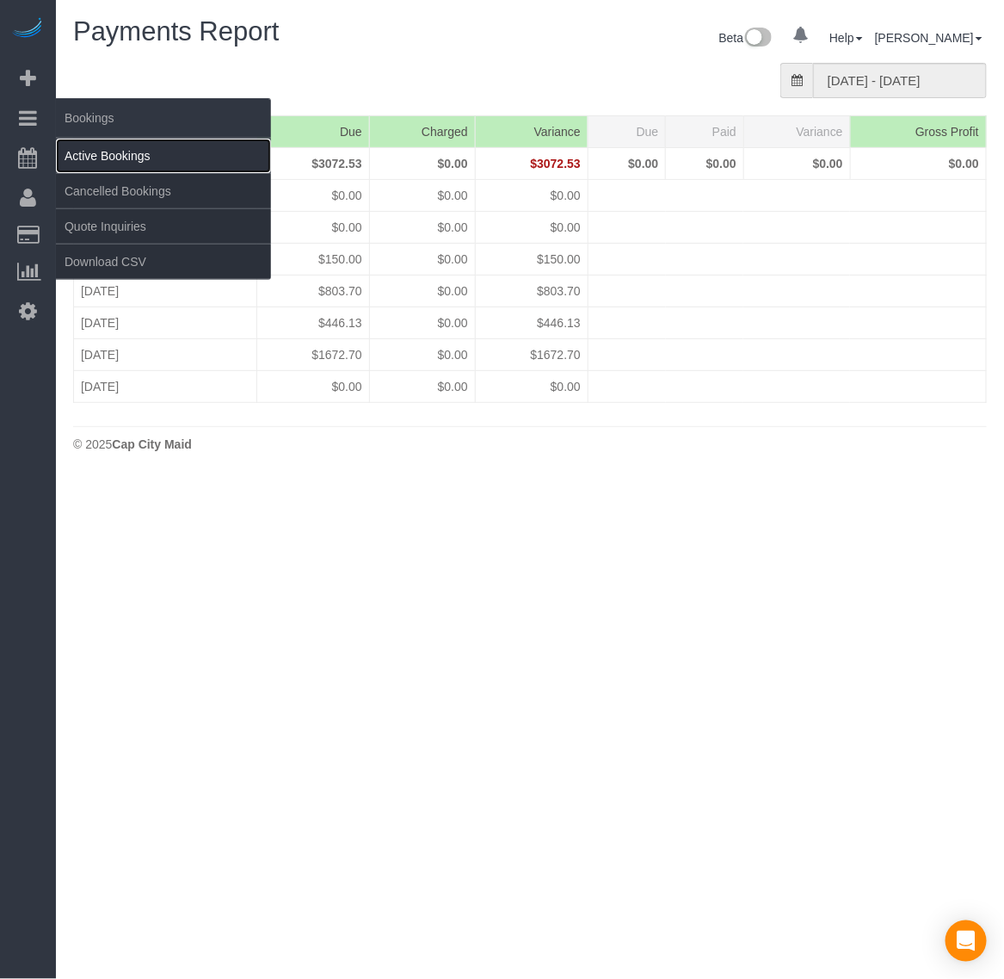
click at [90, 149] on link "Active Bookings" at bounding box center [163, 156] width 215 height 34
